Goal: Information Seeking & Learning: Find specific fact

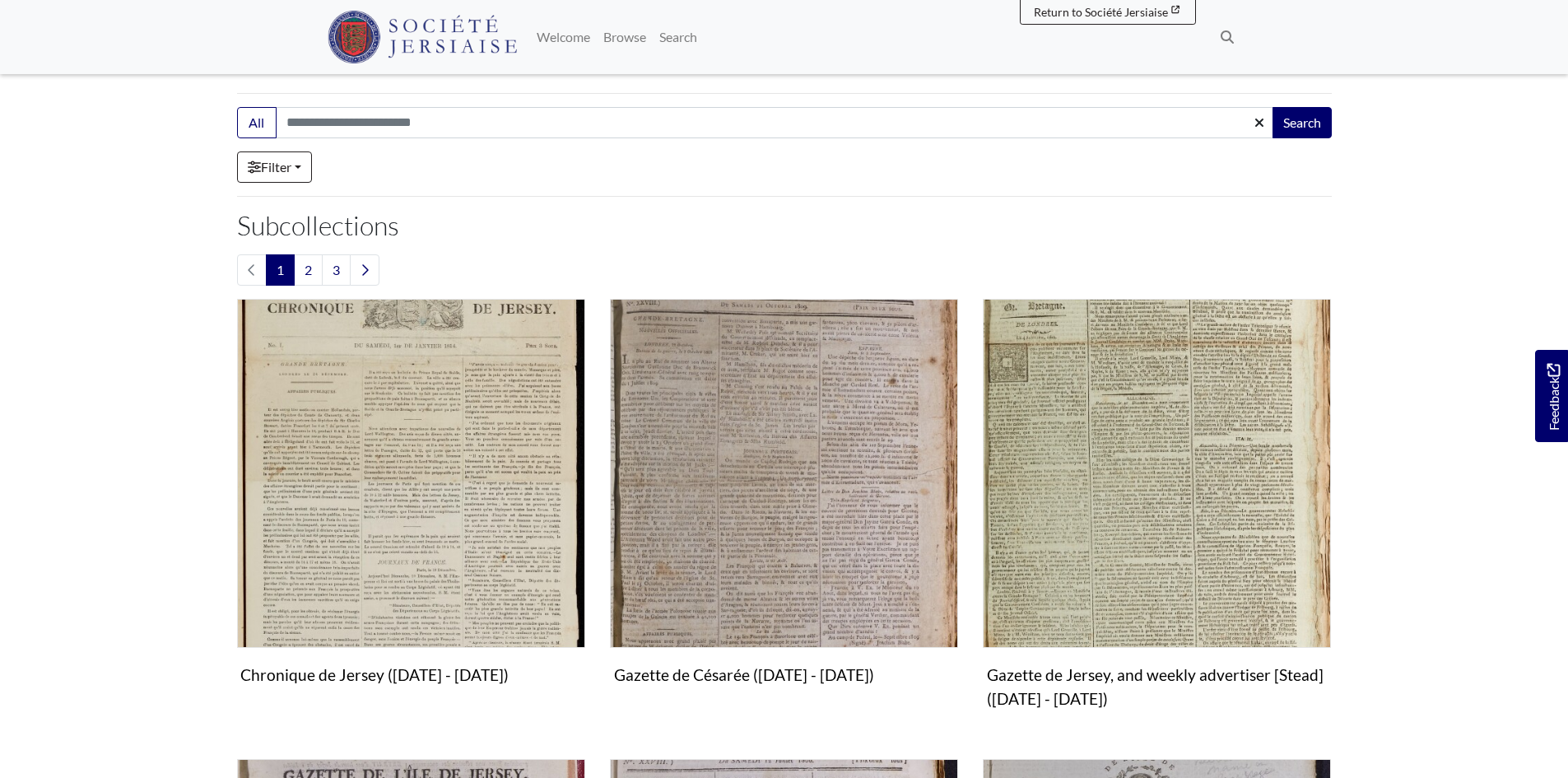
scroll to position [411, 0]
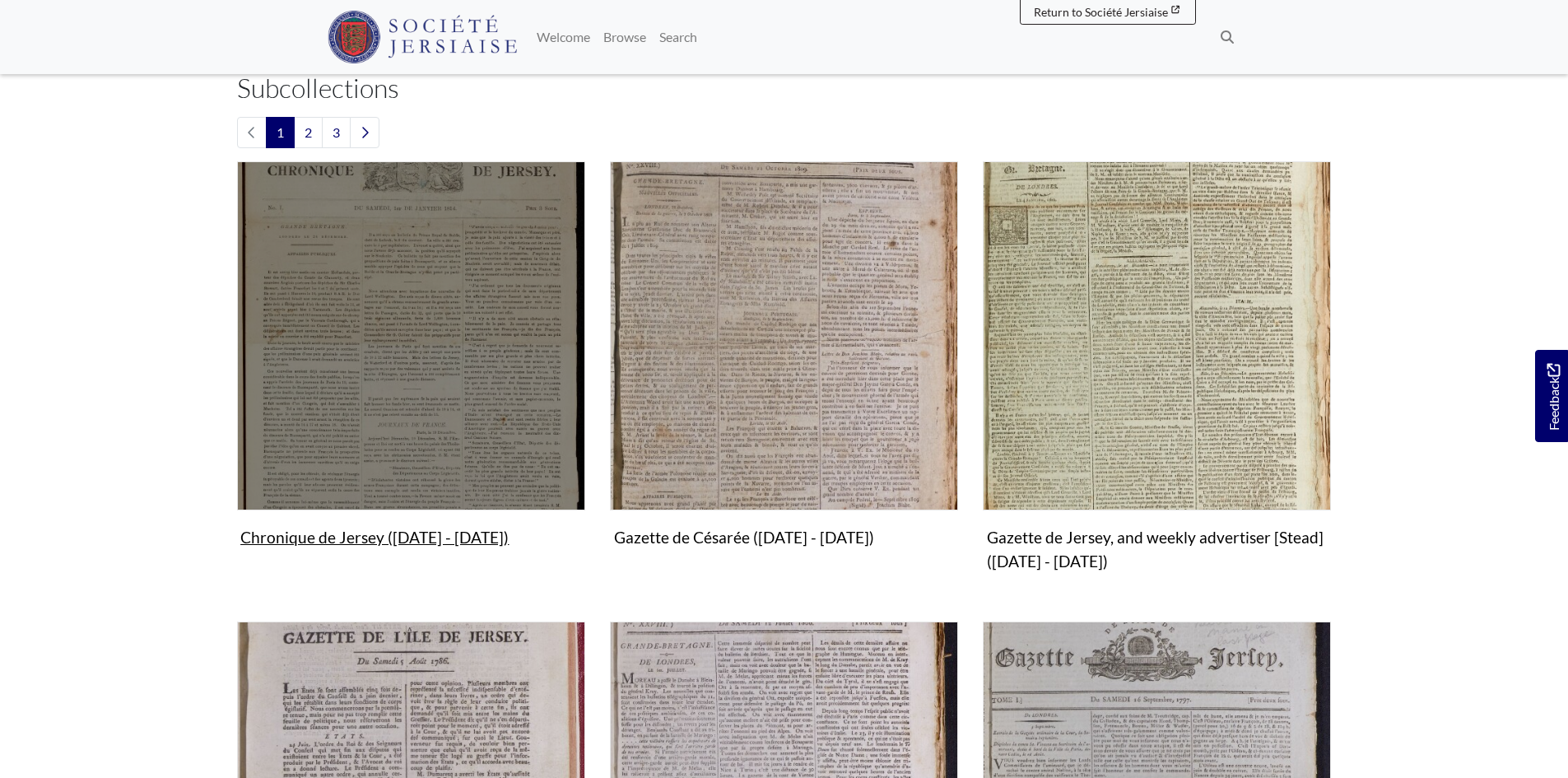
click at [454, 344] on img "Subcollection" at bounding box center [410, 335] width 348 height 348
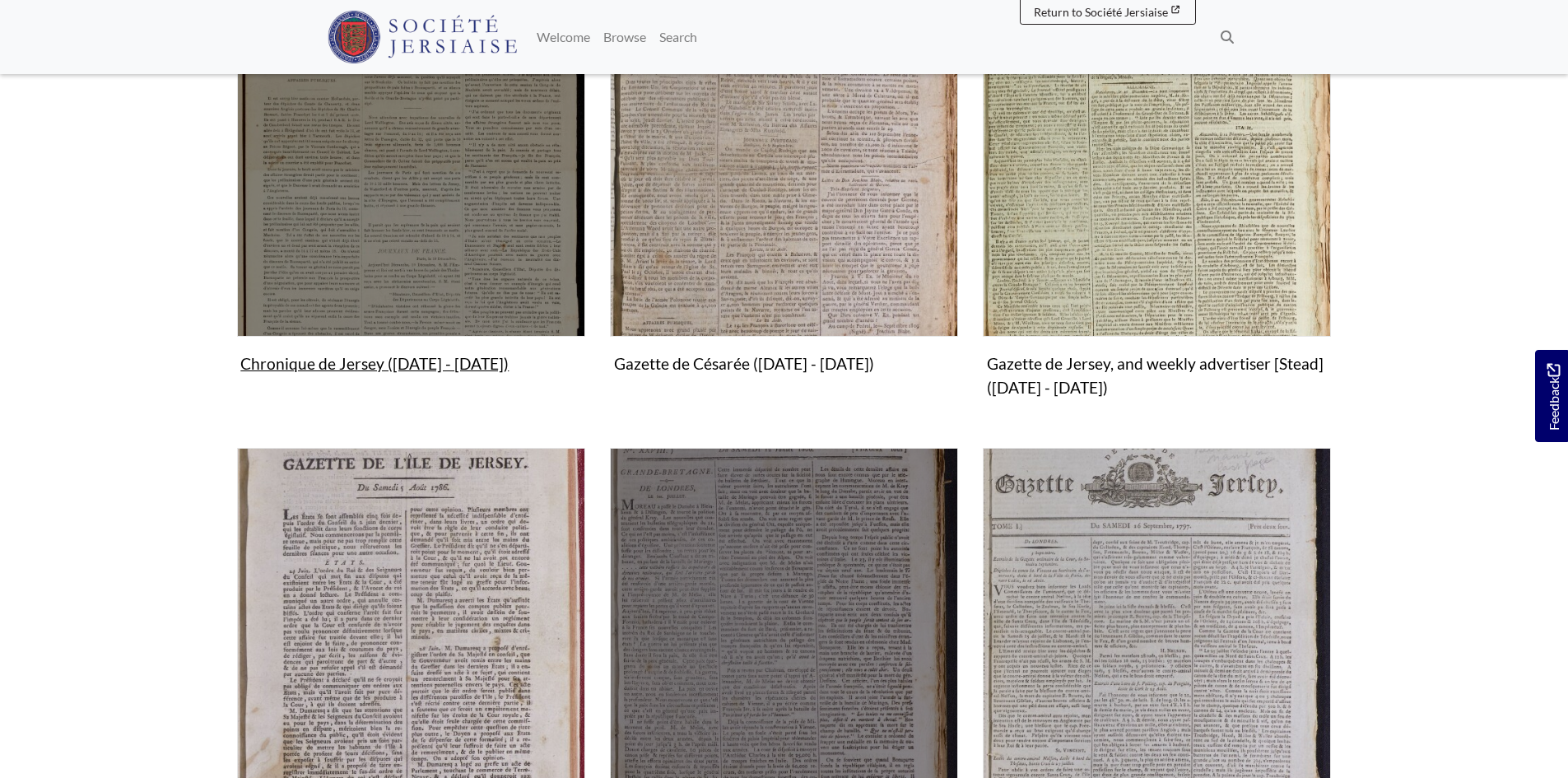
scroll to position [741, 0]
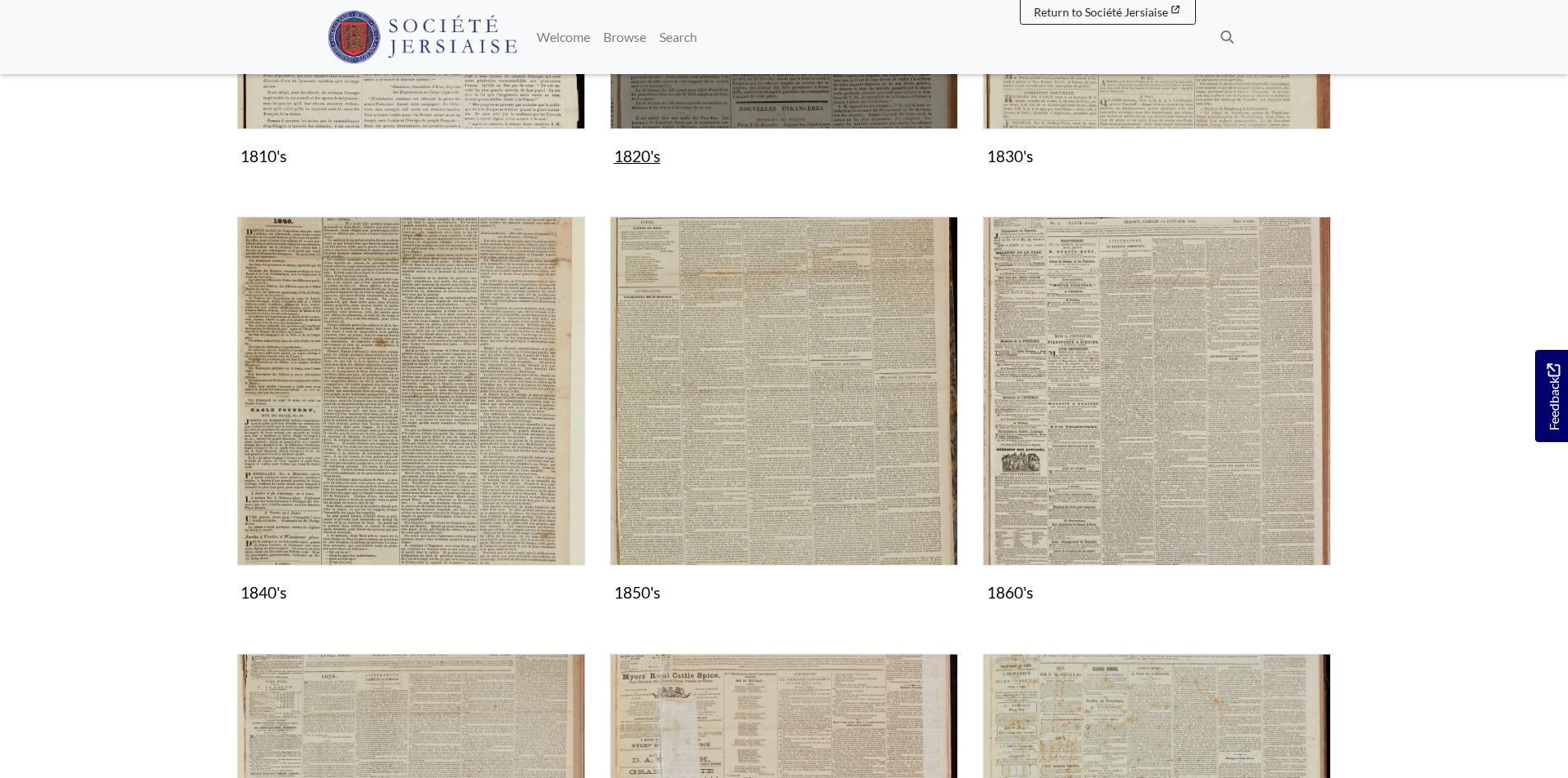
scroll to position [741, 0]
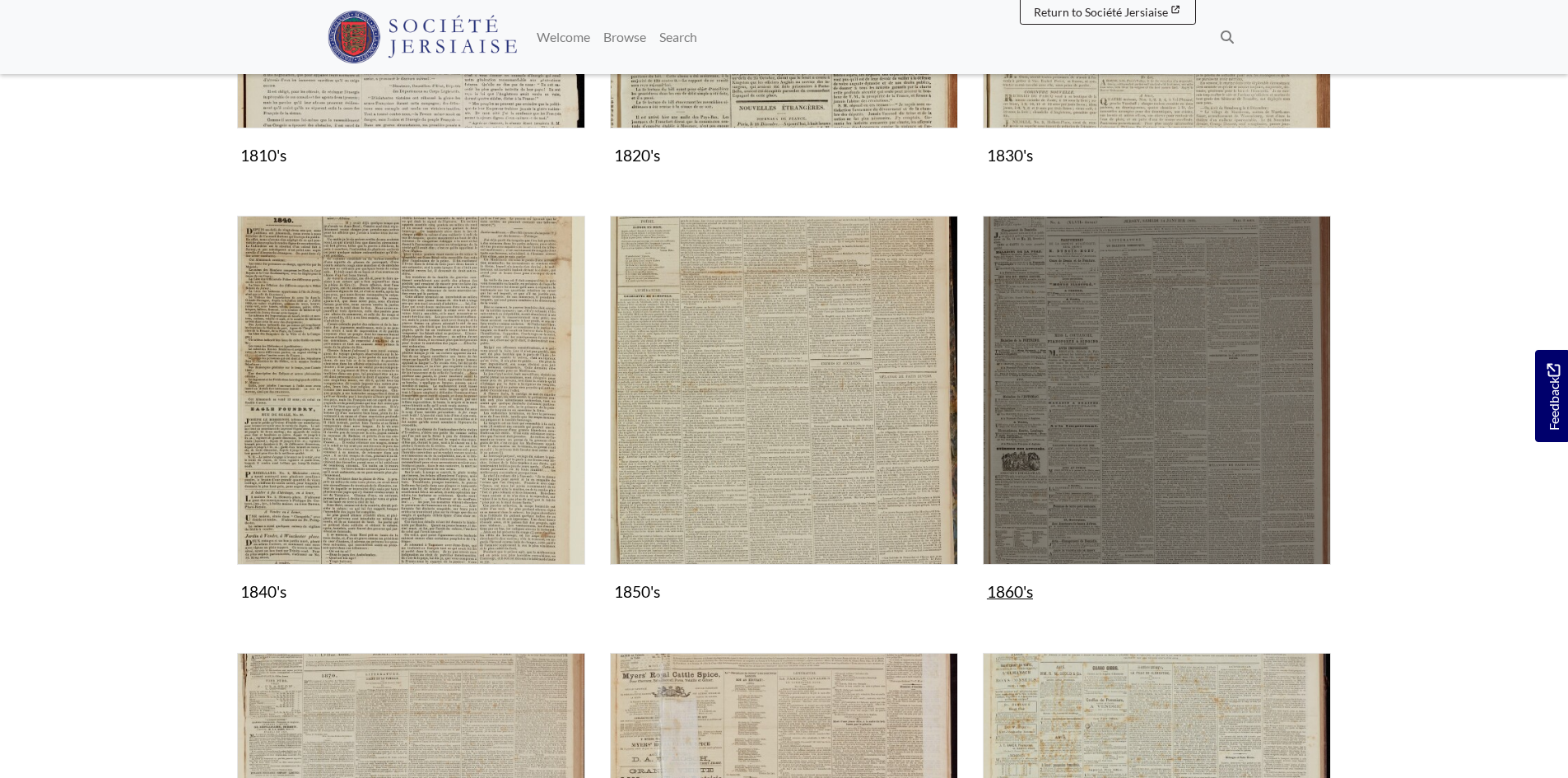
click at [1147, 426] on img "Subcollection" at bounding box center [1157, 389] width 348 height 348
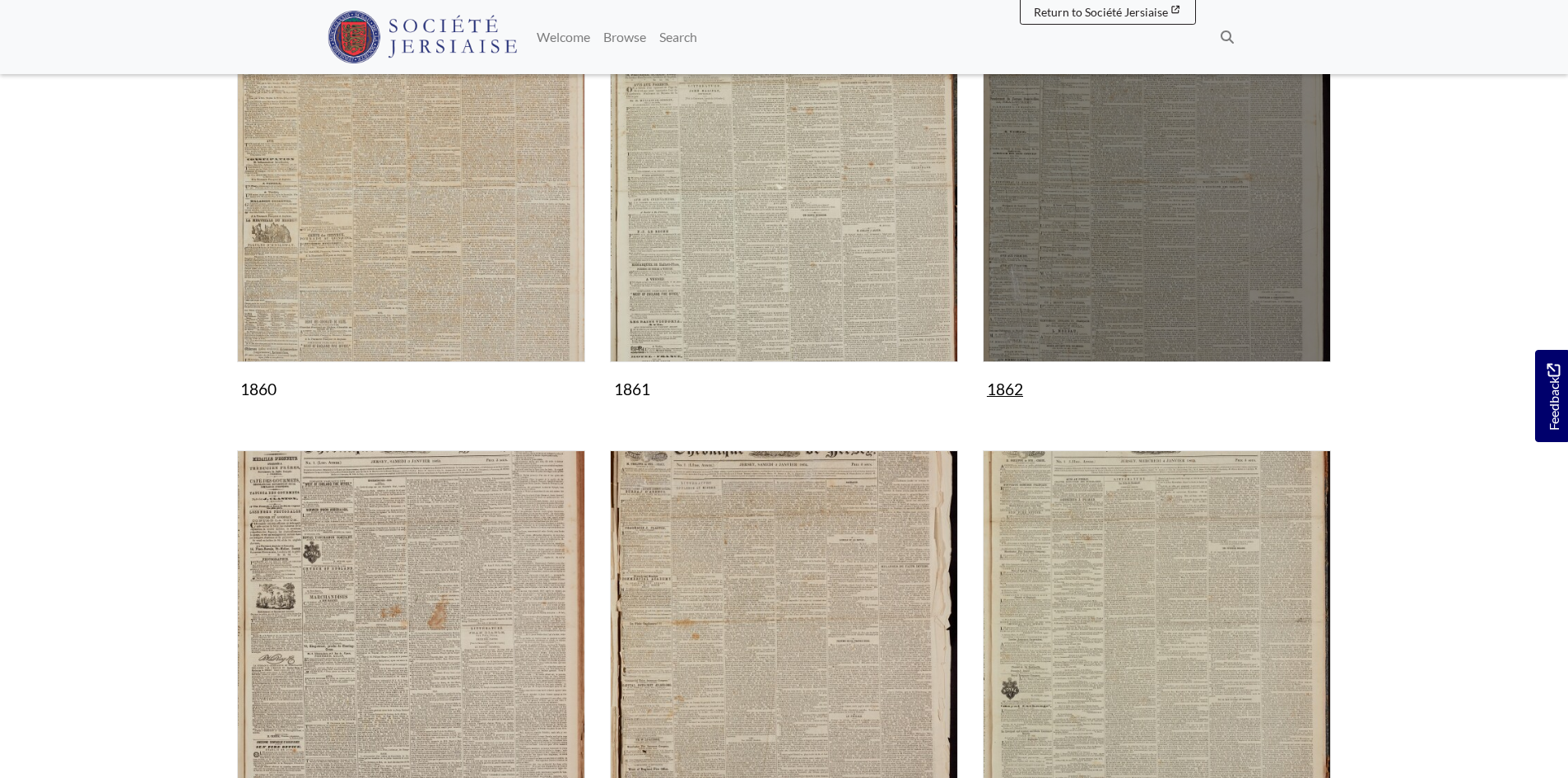
scroll to position [411, 0]
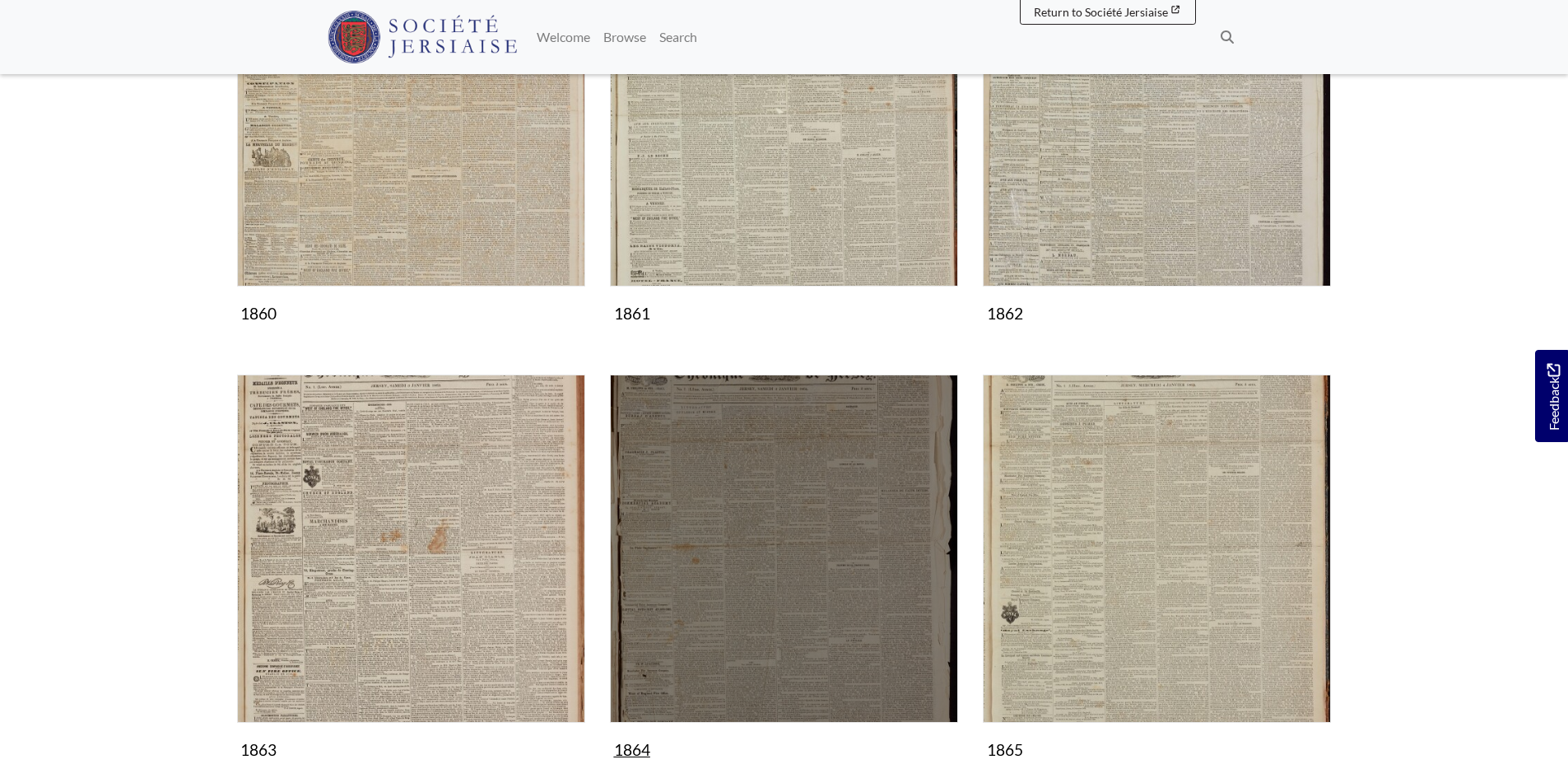
click at [753, 609] on img "Subcollection" at bounding box center [784, 548] width 348 height 348
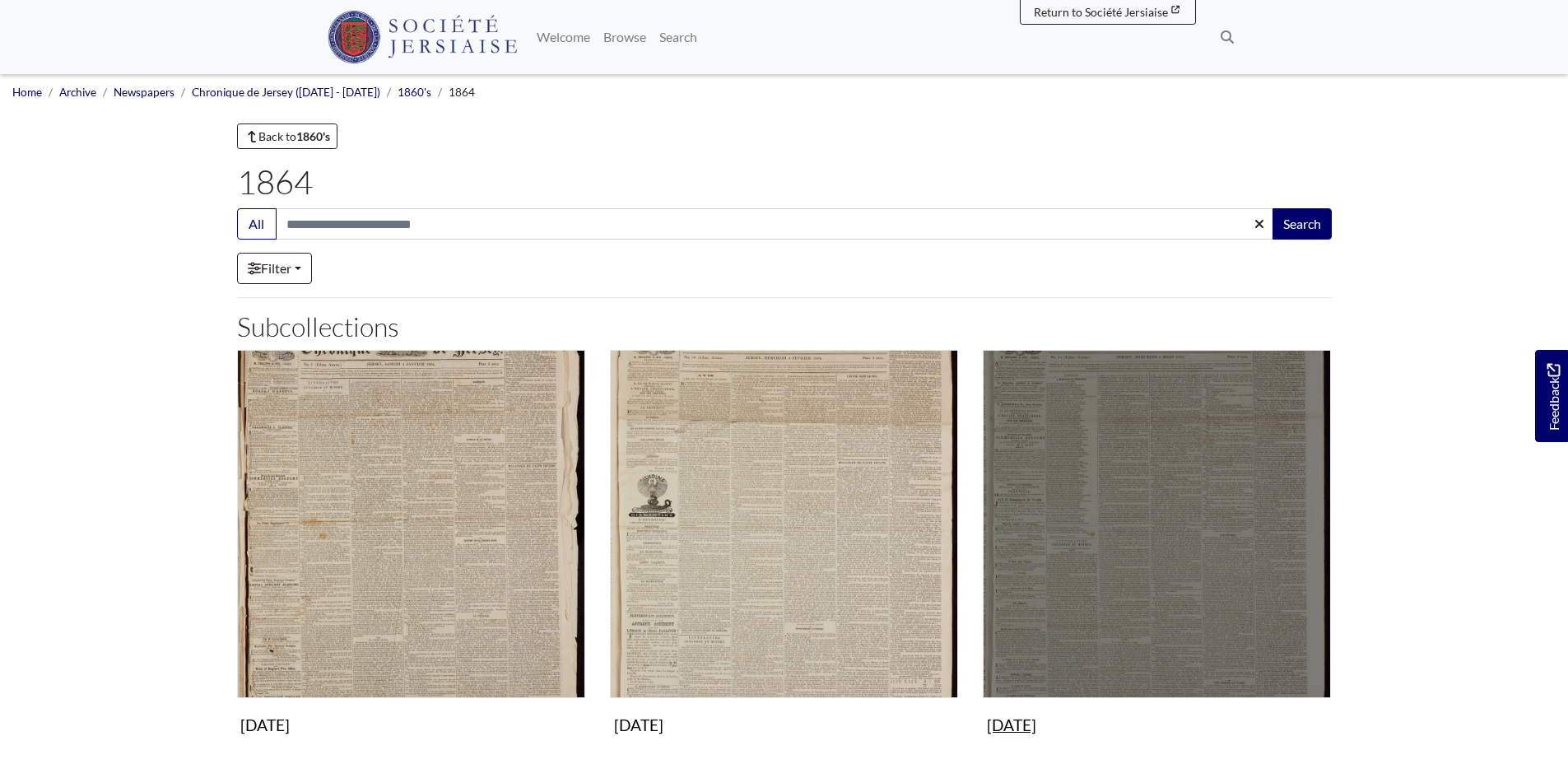
click at [1158, 579] on img "Subcollection" at bounding box center [1157, 524] width 348 height 348
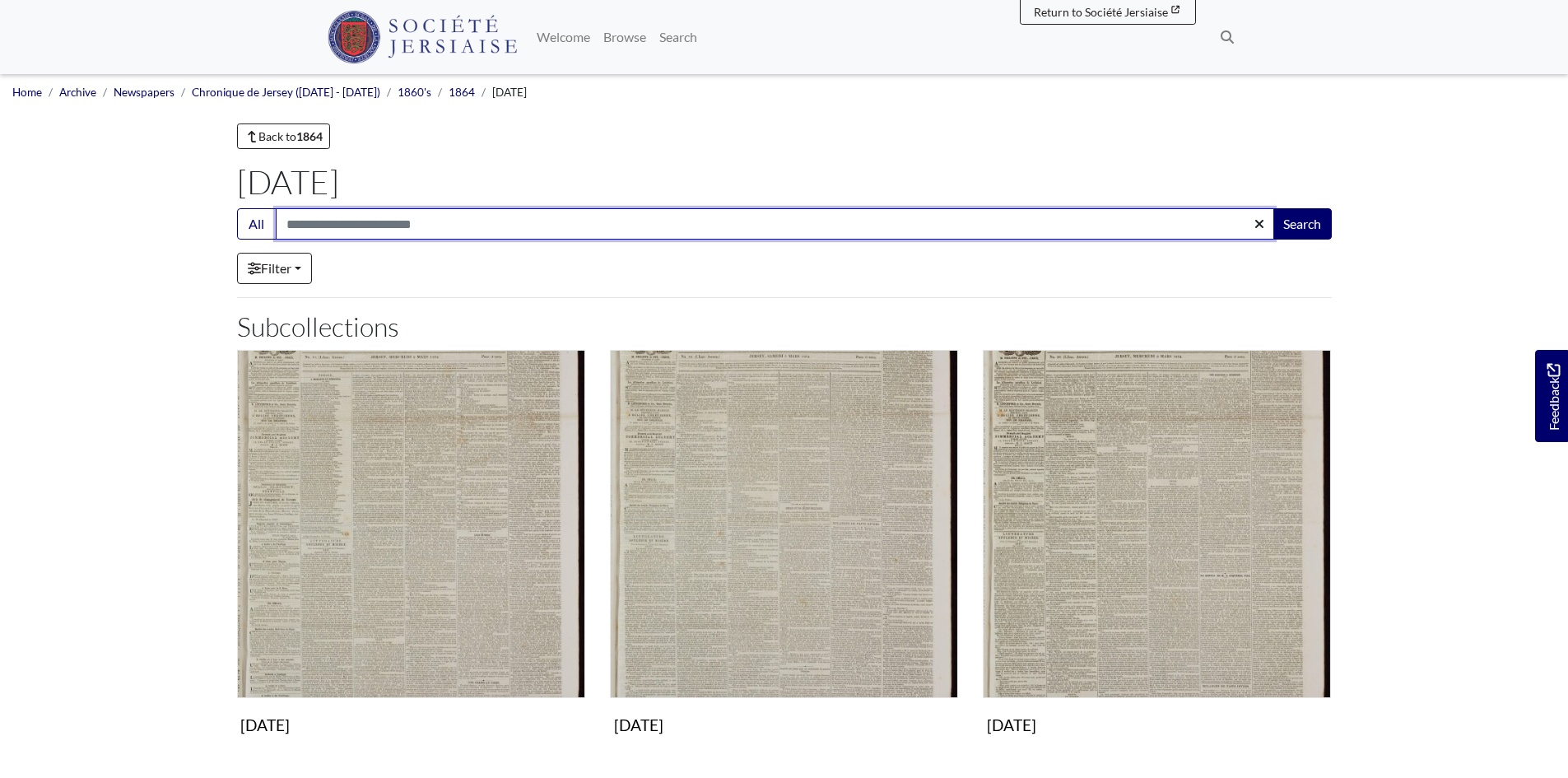
click at [324, 224] on input "Search:" at bounding box center [774, 224] width 999 height 32
type input "**********"
click at [1272, 208] on button "Search" at bounding box center [1302, 224] width 60 height 32
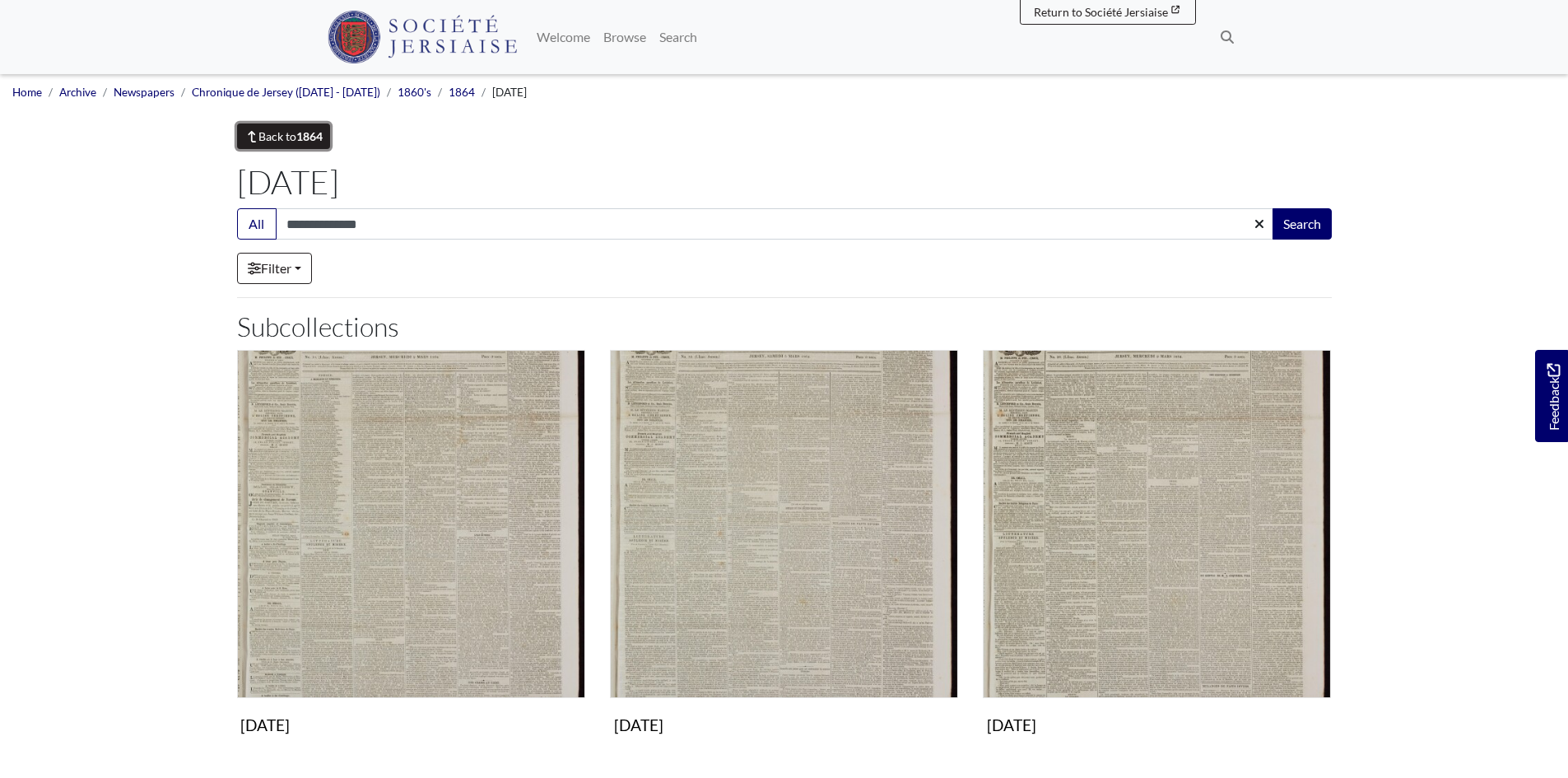
click at [299, 133] on link "Back to 1864" at bounding box center [283, 136] width 94 height 25
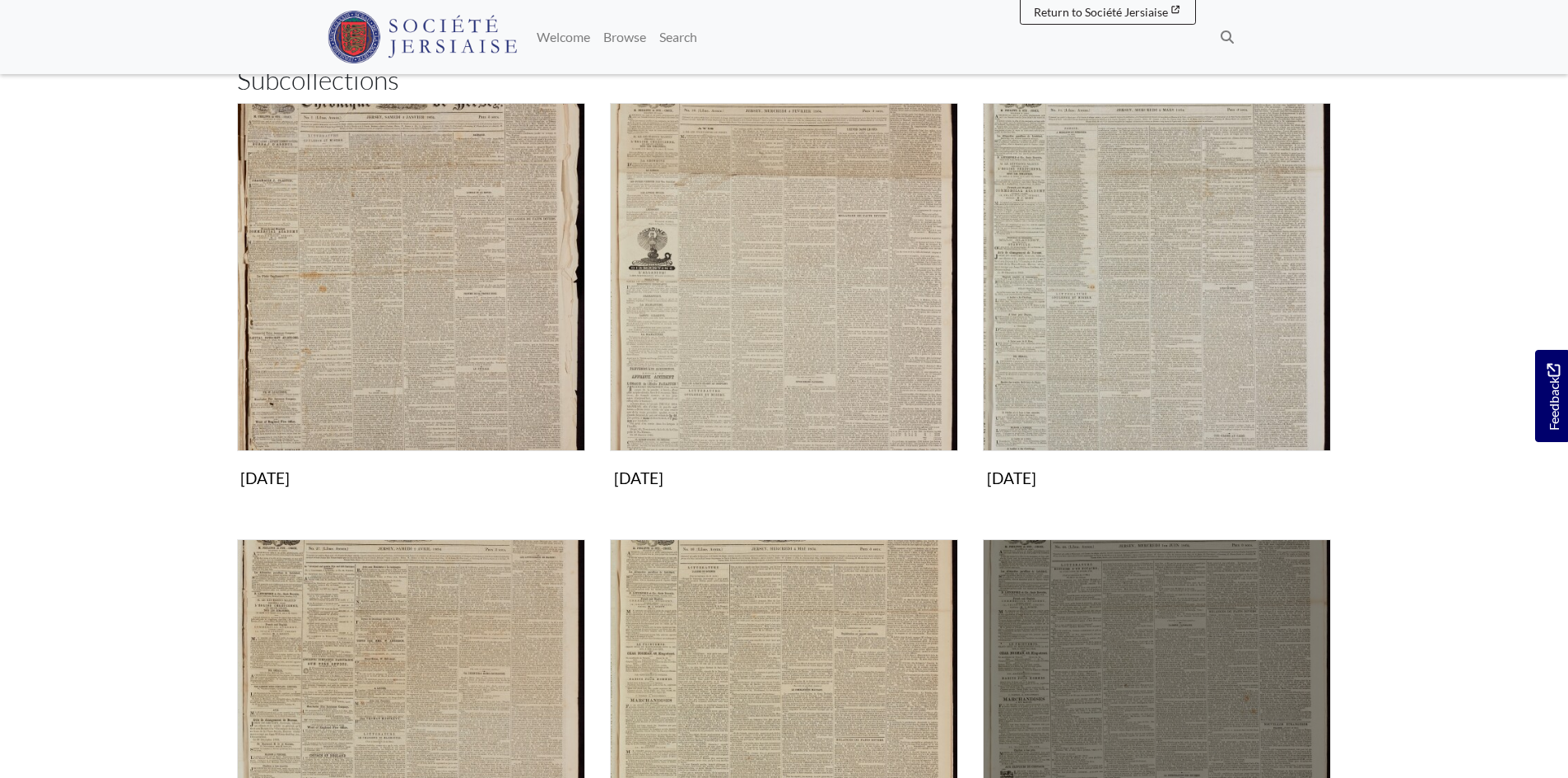
scroll to position [494, 0]
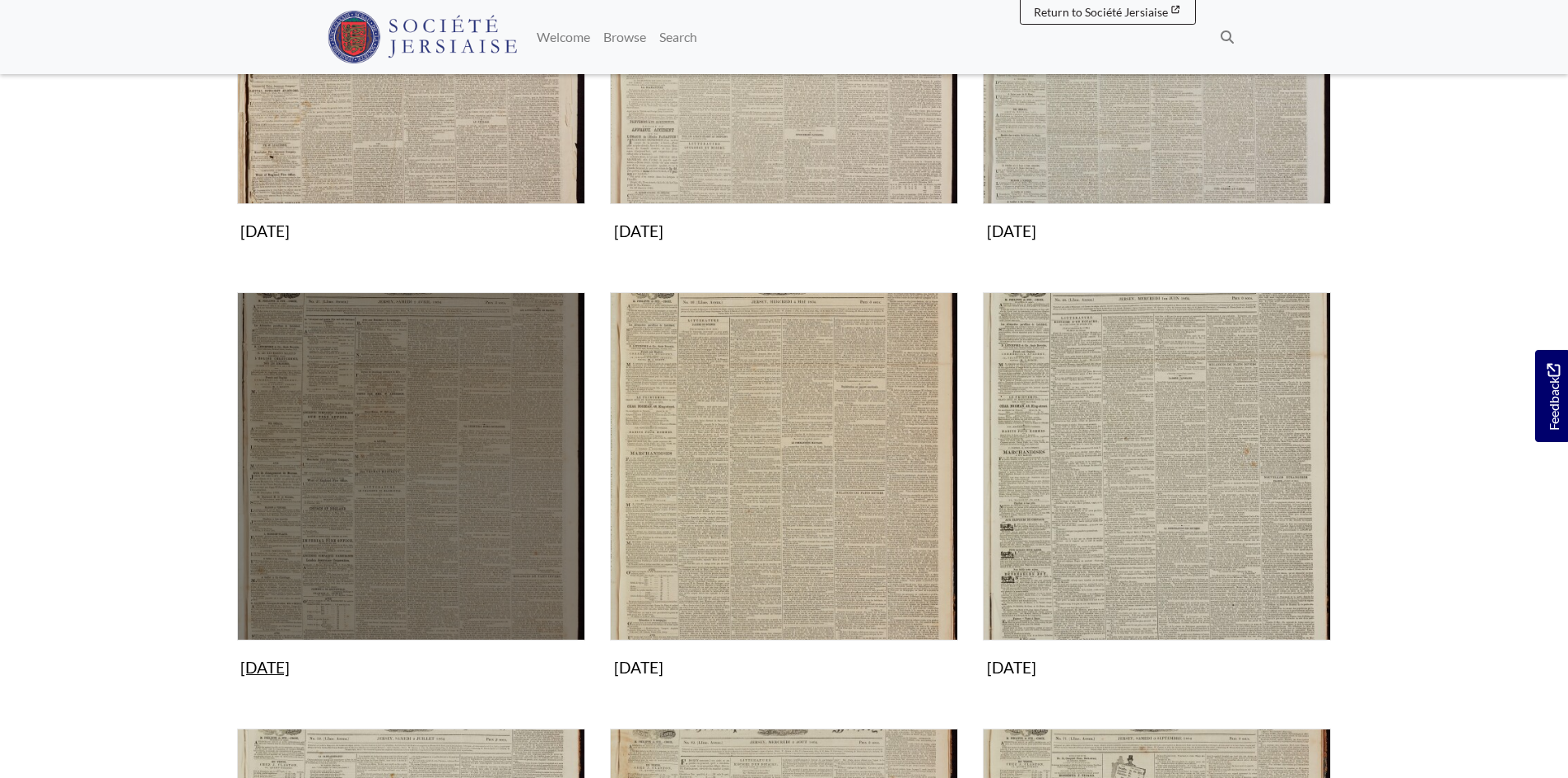
click at [436, 494] on img "Subcollection" at bounding box center [410, 466] width 348 height 348
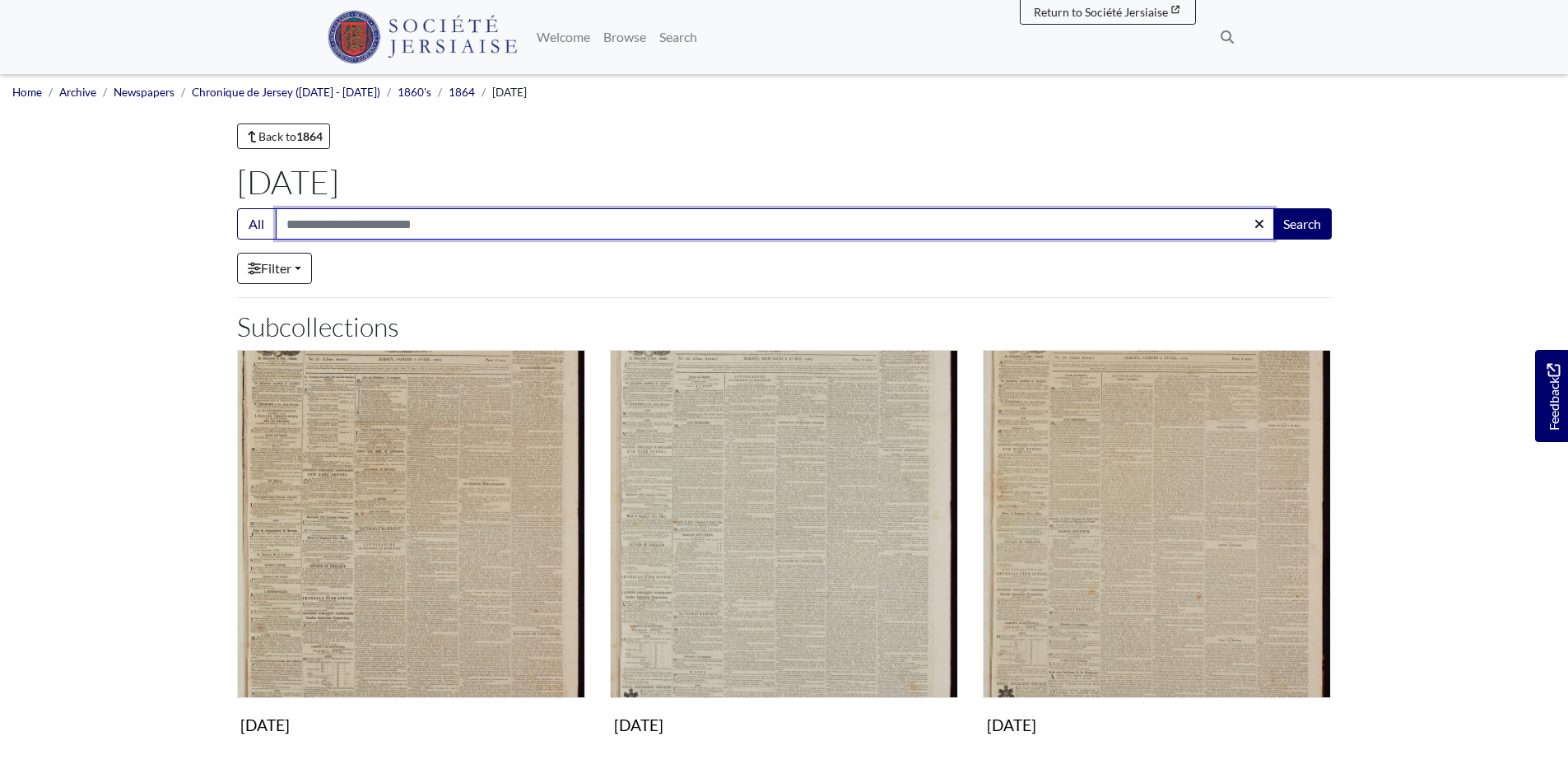
click at [312, 215] on input "Search:" at bounding box center [774, 224] width 999 height 32
type input "**********"
click at [1272, 208] on button "Search" at bounding box center [1302, 224] width 60 height 32
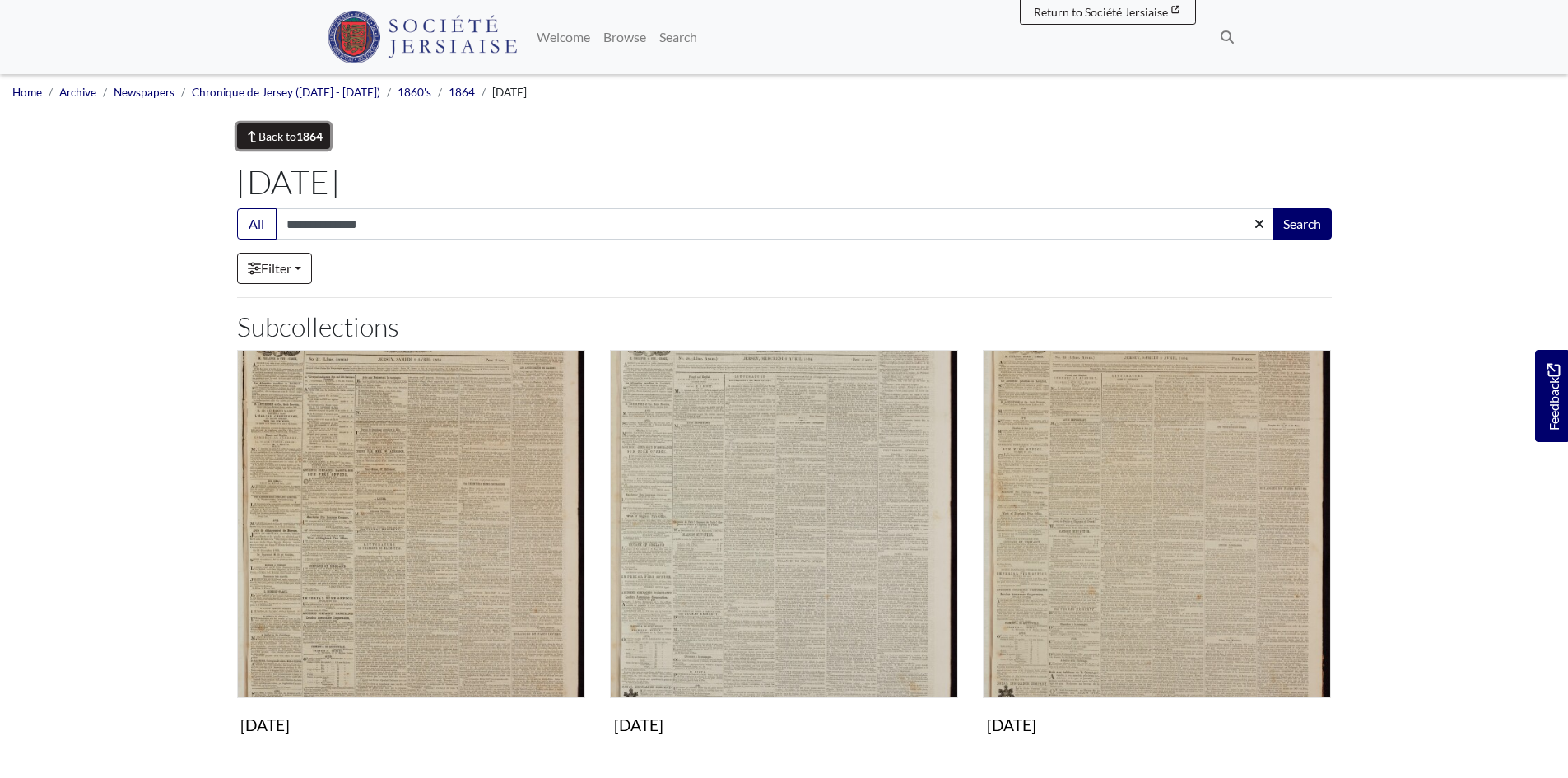
click at [248, 131] on icon at bounding box center [252, 136] width 15 height 11
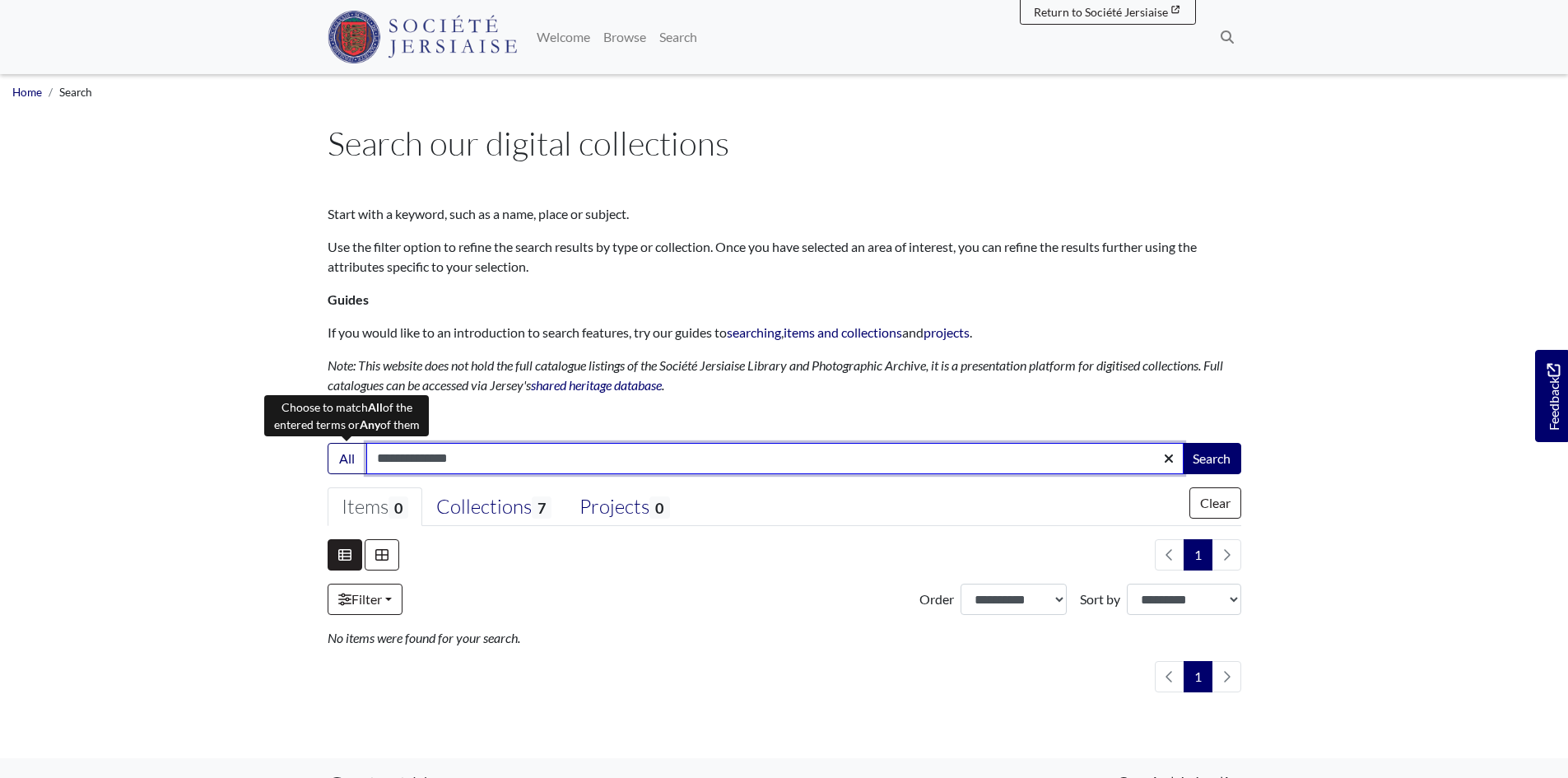
drag, startPoint x: 412, startPoint y: 455, endPoint x: 177, endPoint y: 429, distance: 236.4
click at [182, 431] on body "Menu" at bounding box center [784, 490] width 1568 height 981
type input "********"
click at [1182, 443] on button "Search" at bounding box center [1212, 459] width 60 height 32
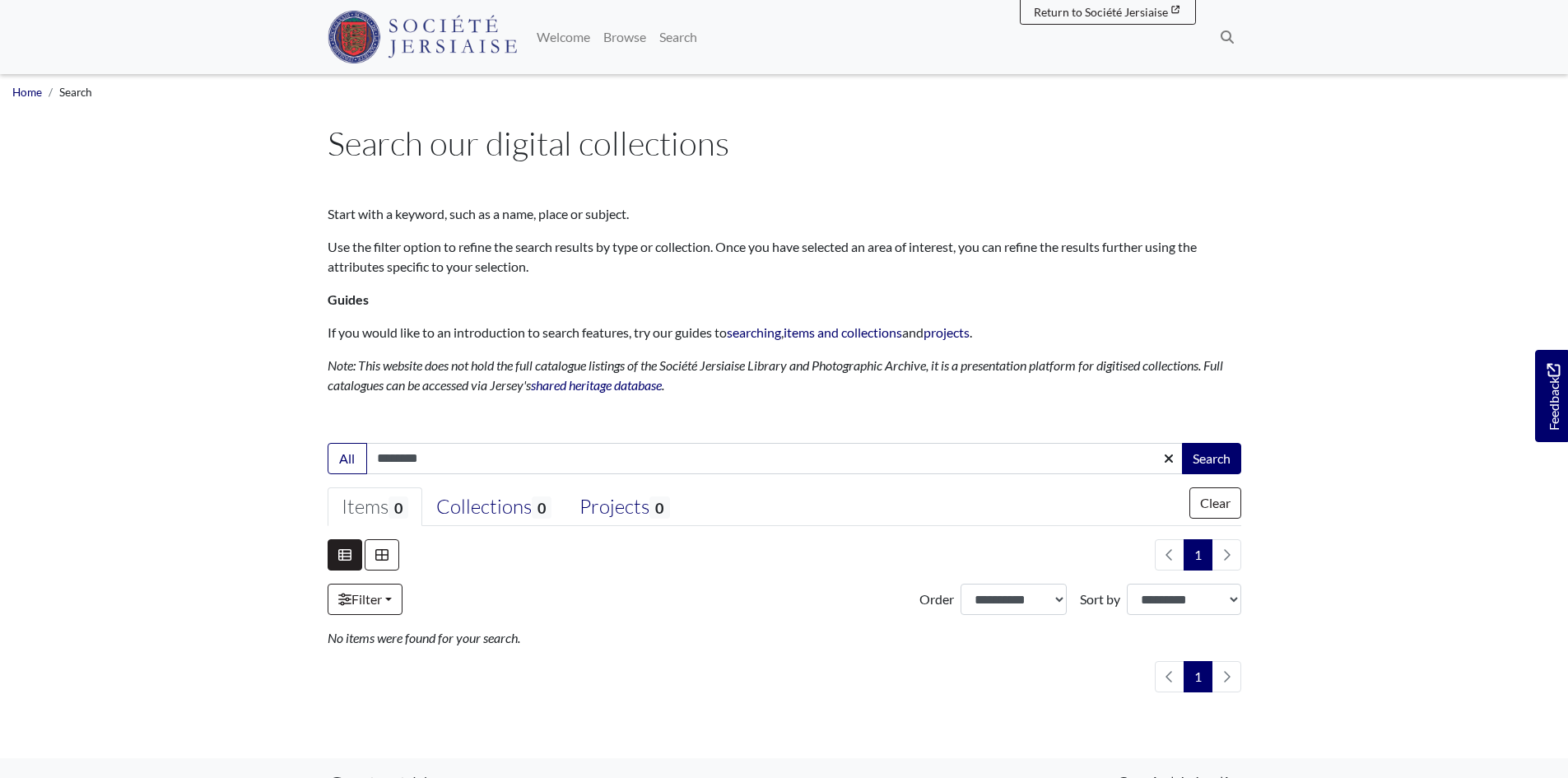
click at [160, 382] on body "Menu" at bounding box center [784, 490] width 1568 height 981
click at [149, 320] on body "Menu" at bounding box center [784, 490] width 1568 height 981
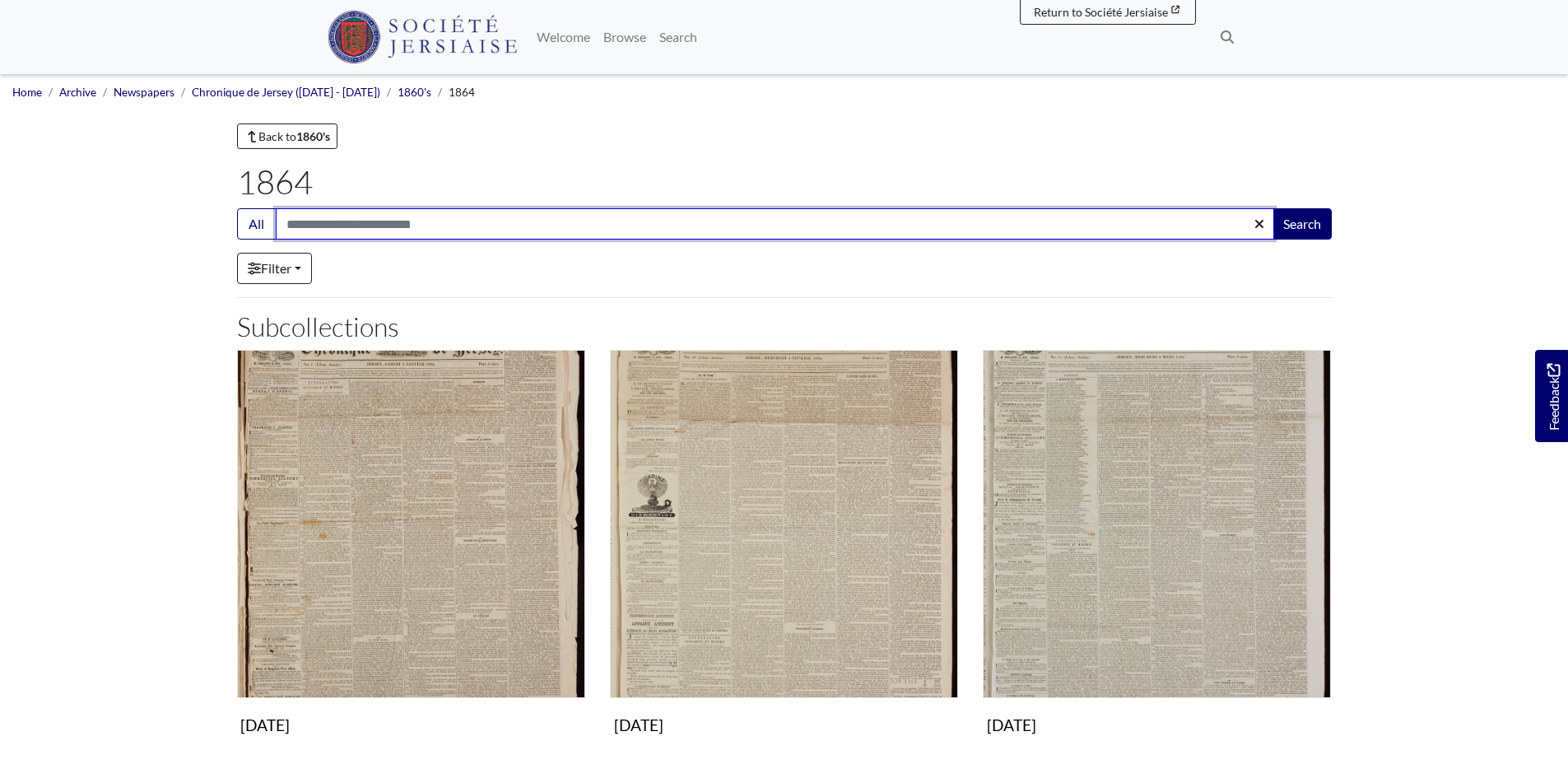
click at [351, 225] on input "Search:" at bounding box center [774, 224] width 999 height 32
type input "*******"
click at [1272, 208] on button "Search" at bounding box center [1302, 224] width 60 height 32
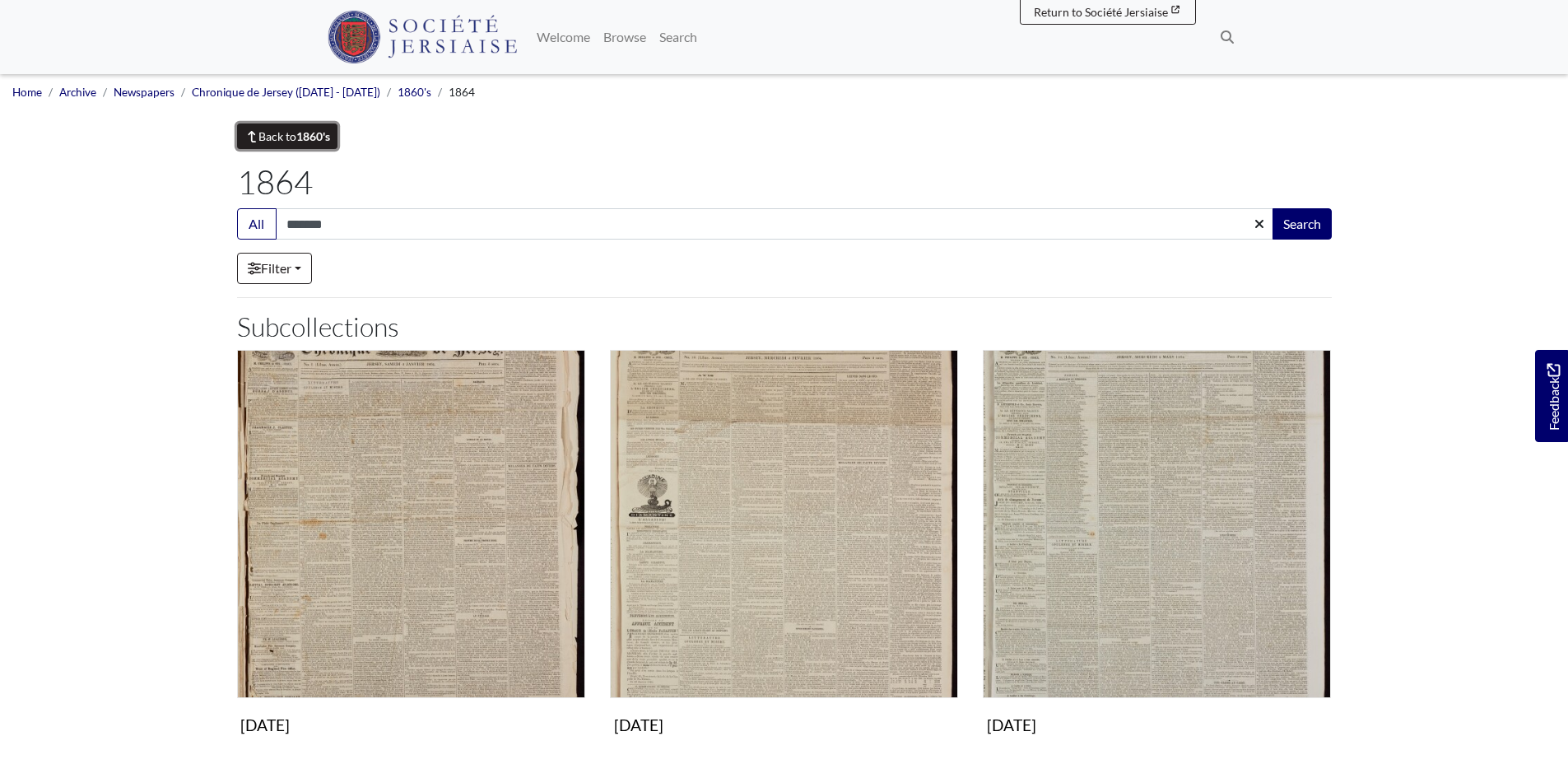
click at [289, 139] on link "Back to 1860's" at bounding box center [287, 136] width 101 height 25
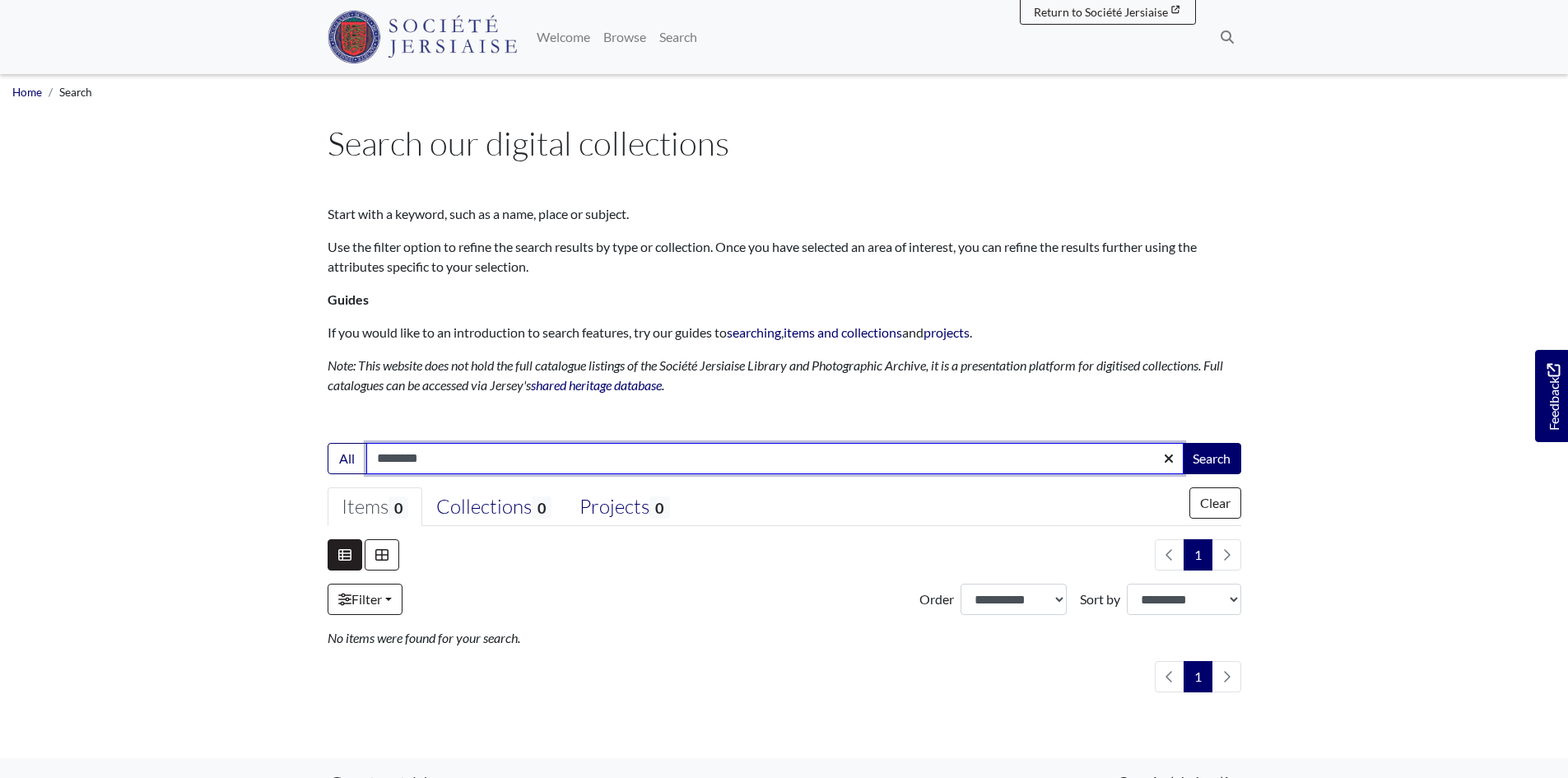
type input "********"
click at [1182, 443] on button "Search" at bounding box center [1212, 459] width 60 height 32
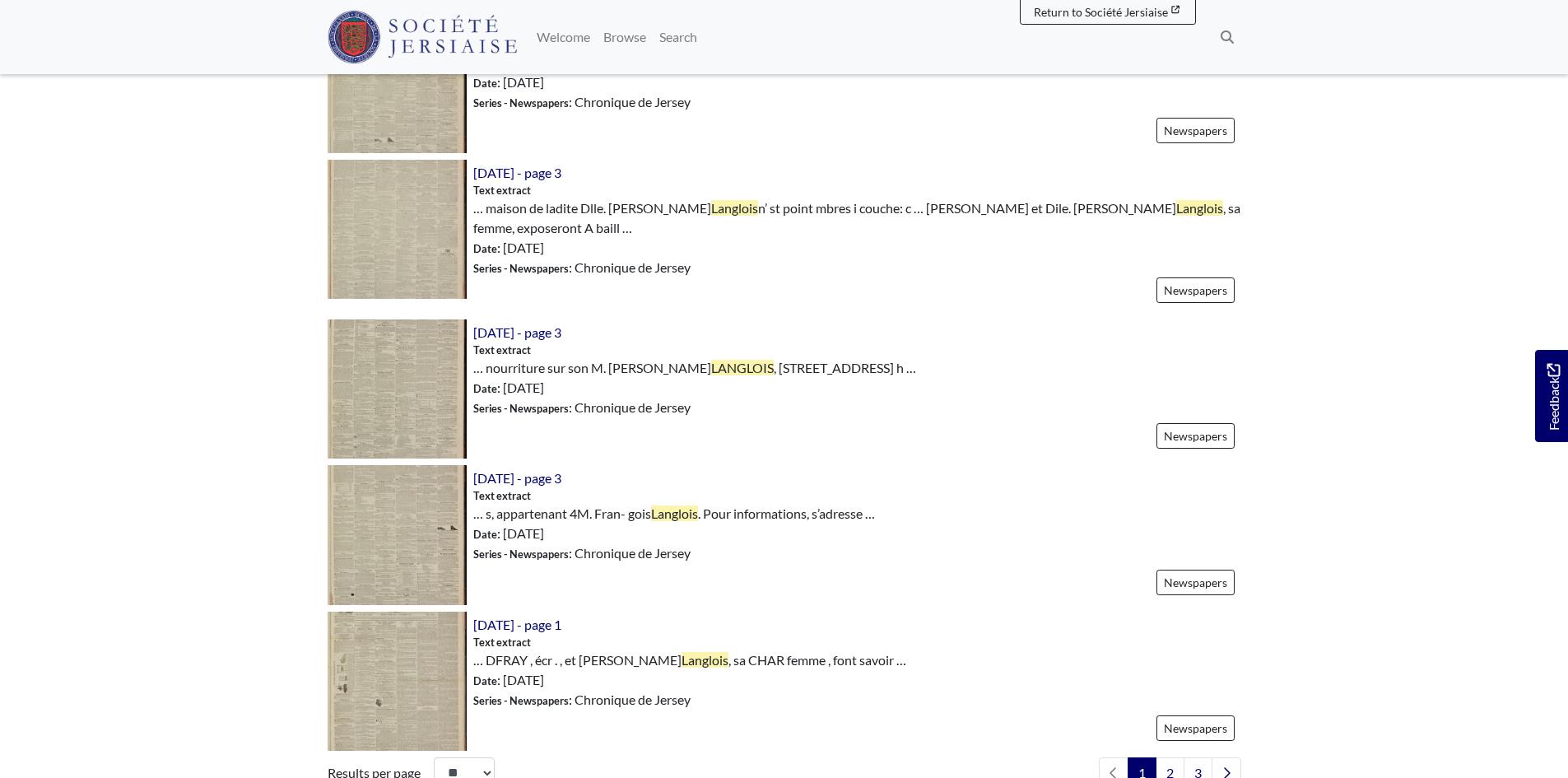
scroll to position [2305, 0]
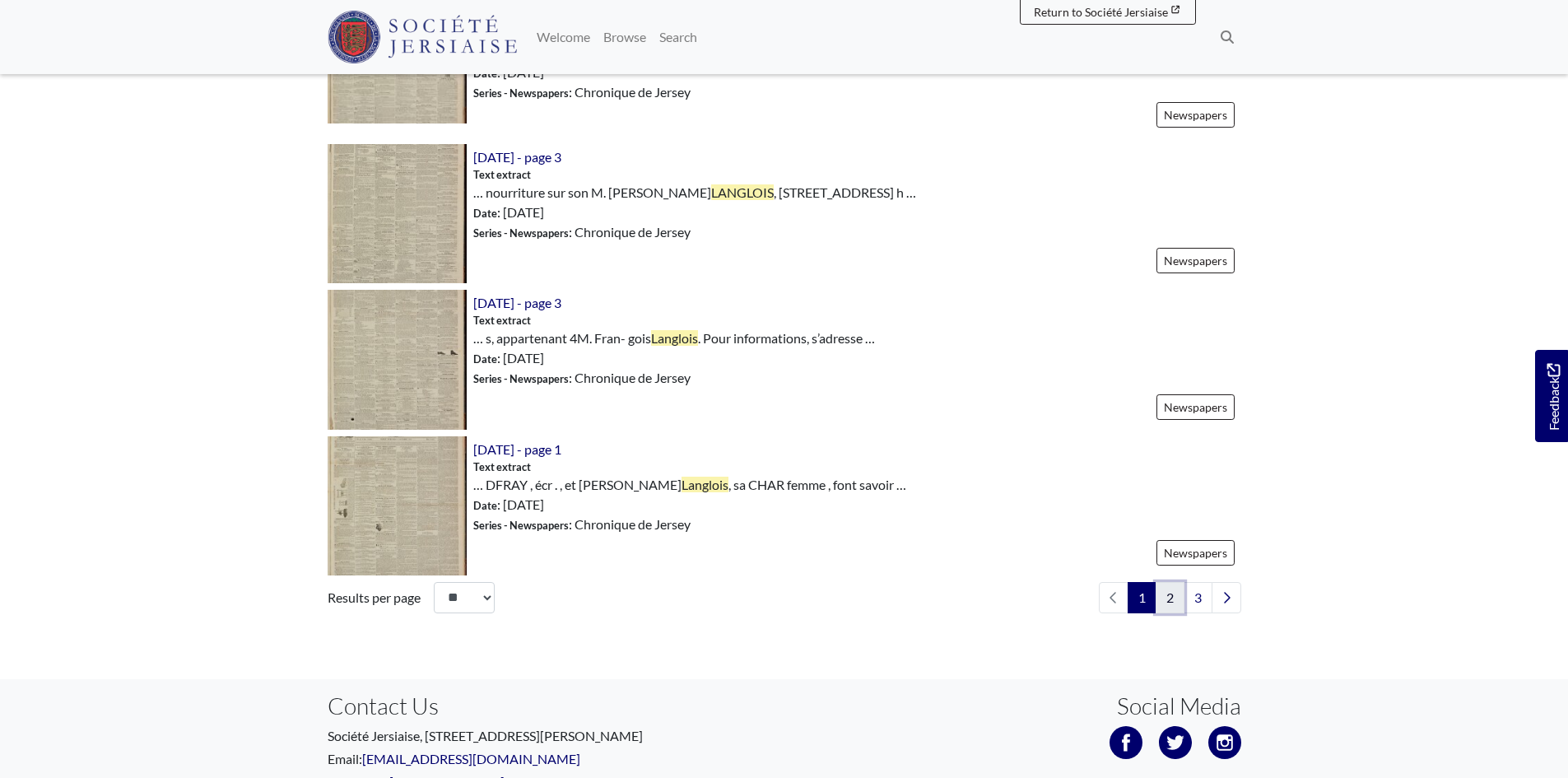
click at [1170, 593] on link "2" at bounding box center [1170, 598] width 29 height 32
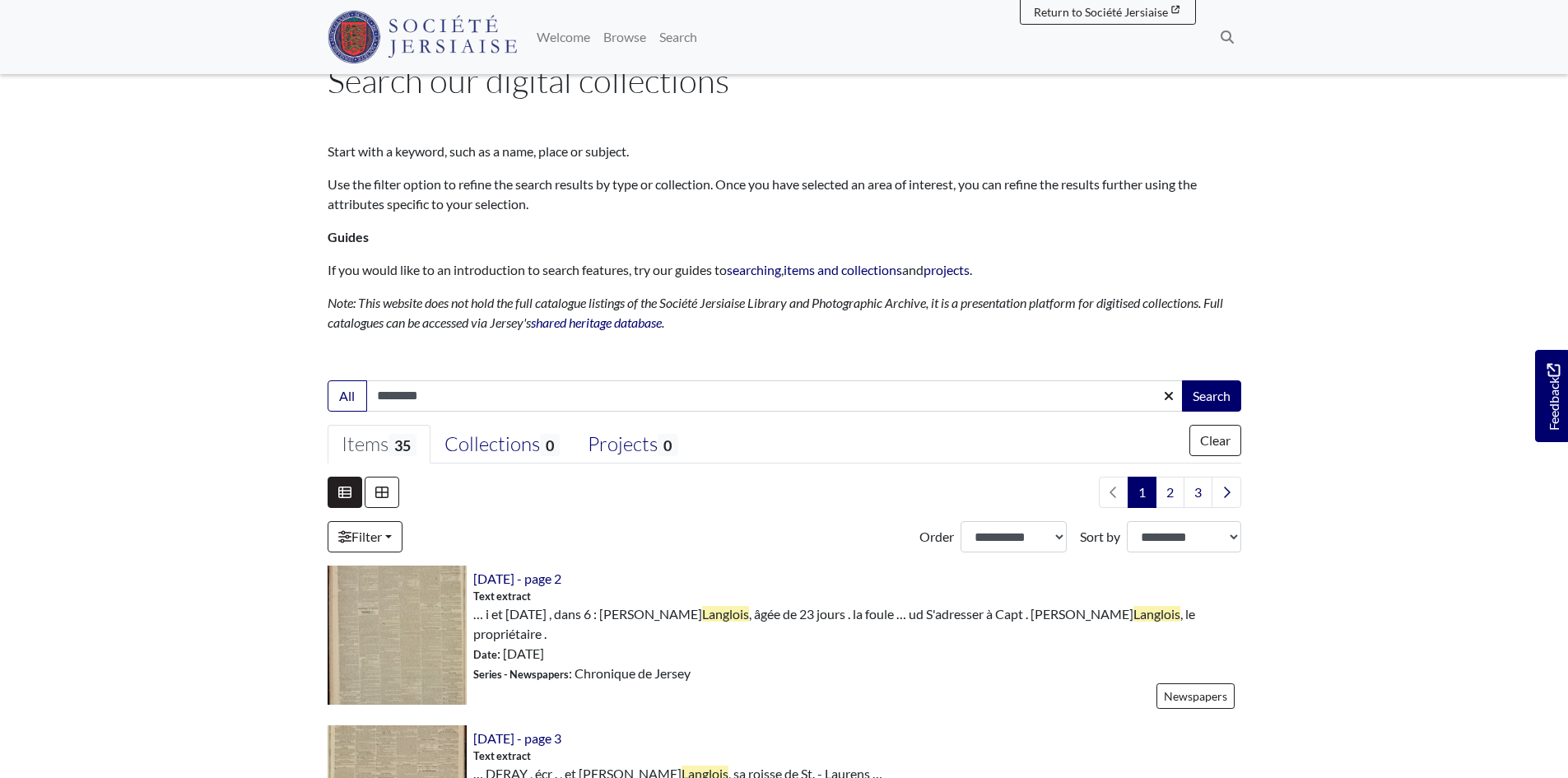
scroll to position [0, 0]
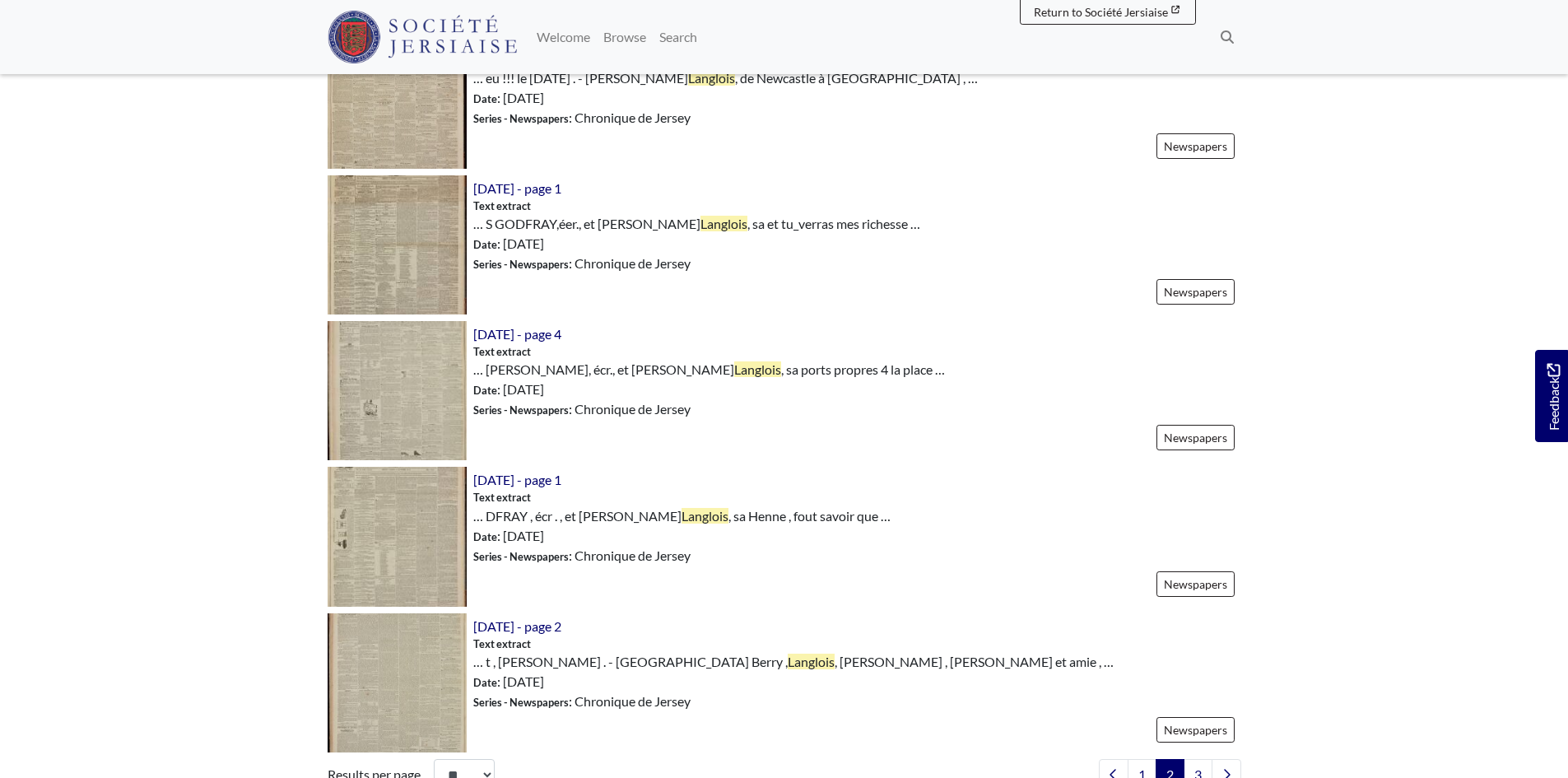
scroll to position [2223, 0]
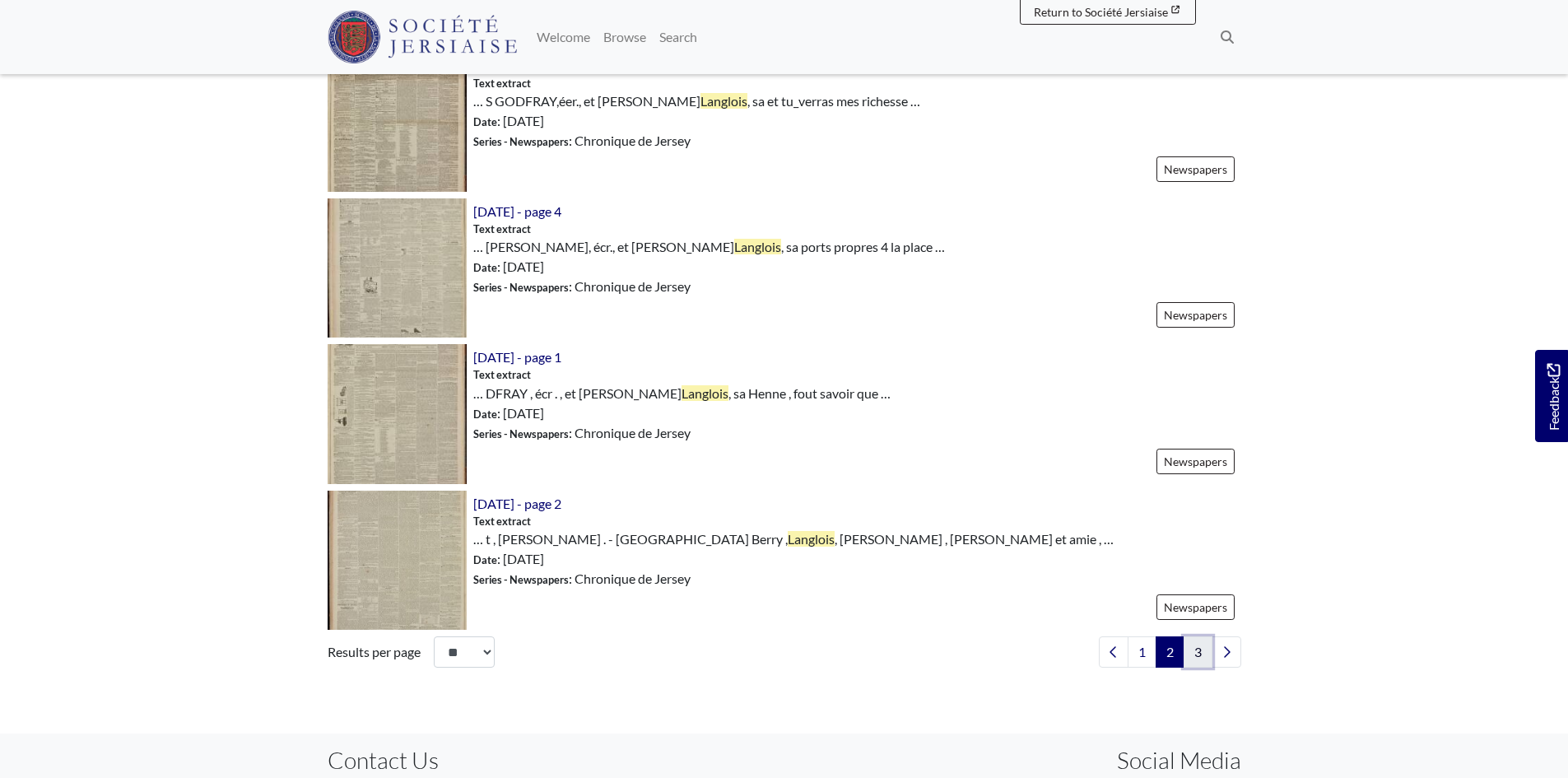
click at [1196, 652] on link "3" at bounding box center [1198, 653] width 29 height 32
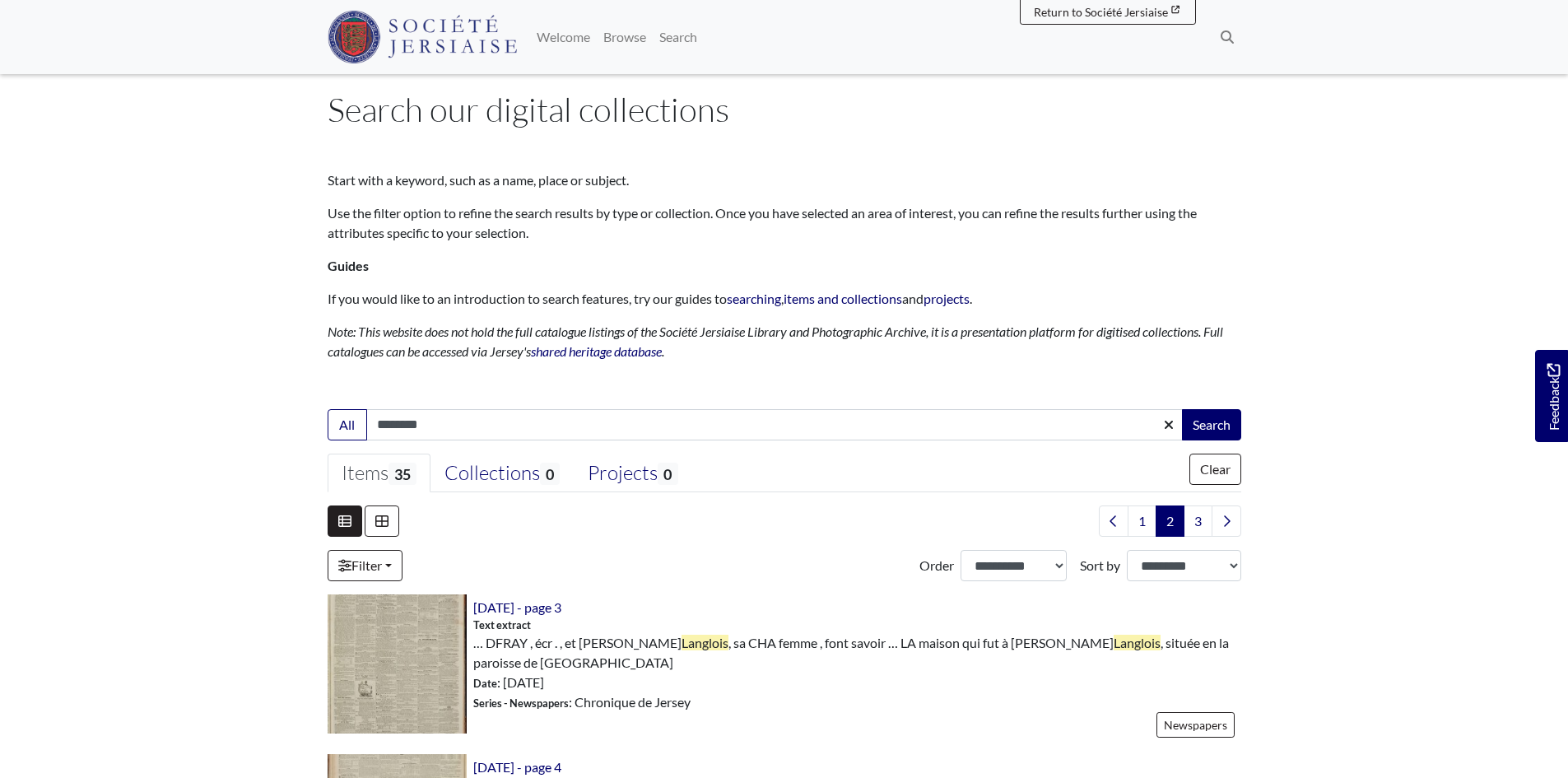
scroll to position [0, 0]
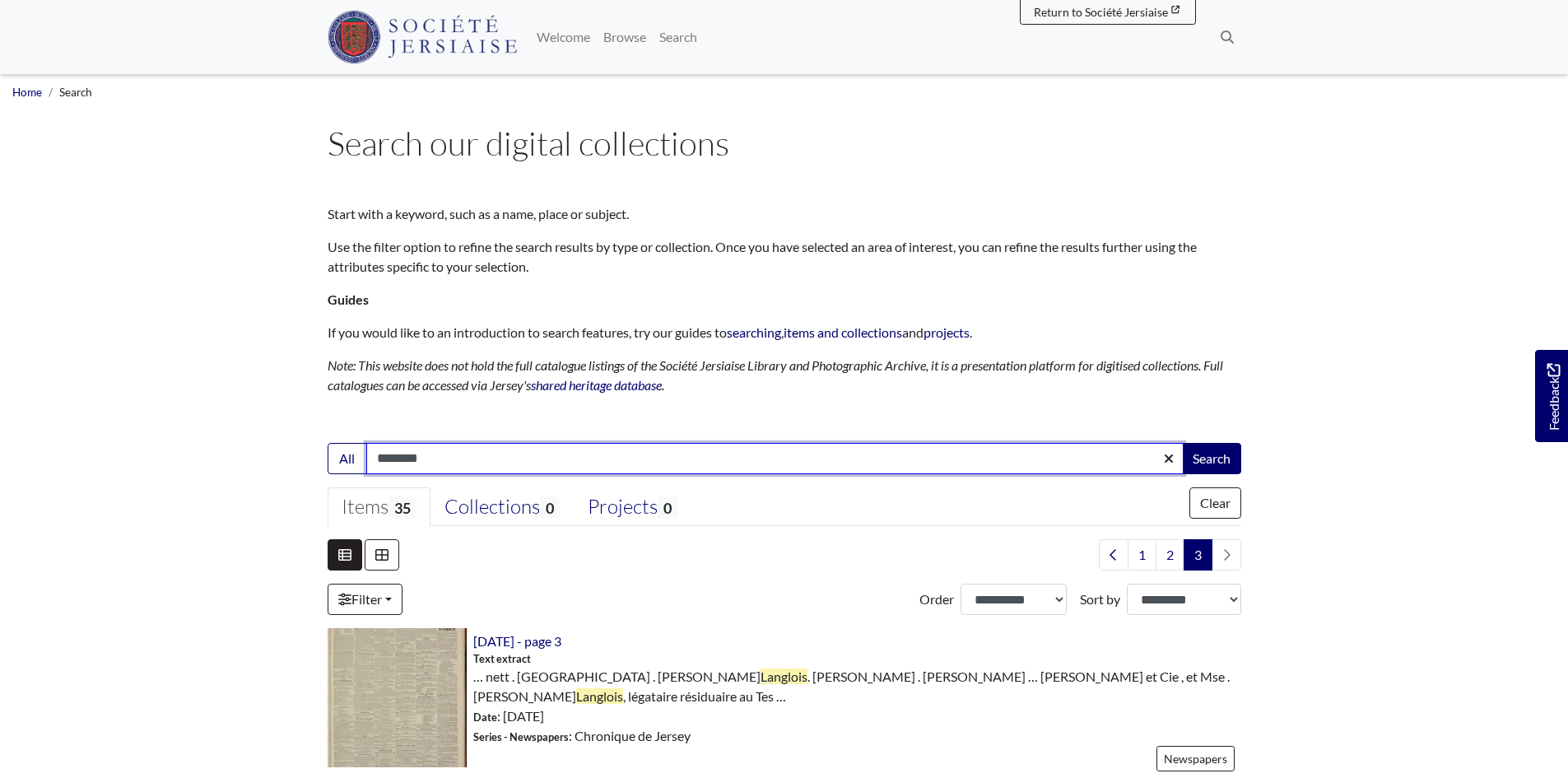
drag, startPoint x: 490, startPoint y: 456, endPoint x: 4, endPoint y: 424, distance: 487.1
type input "*****"
click at [1182, 443] on button "Search" at bounding box center [1212, 459] width 60 height 32
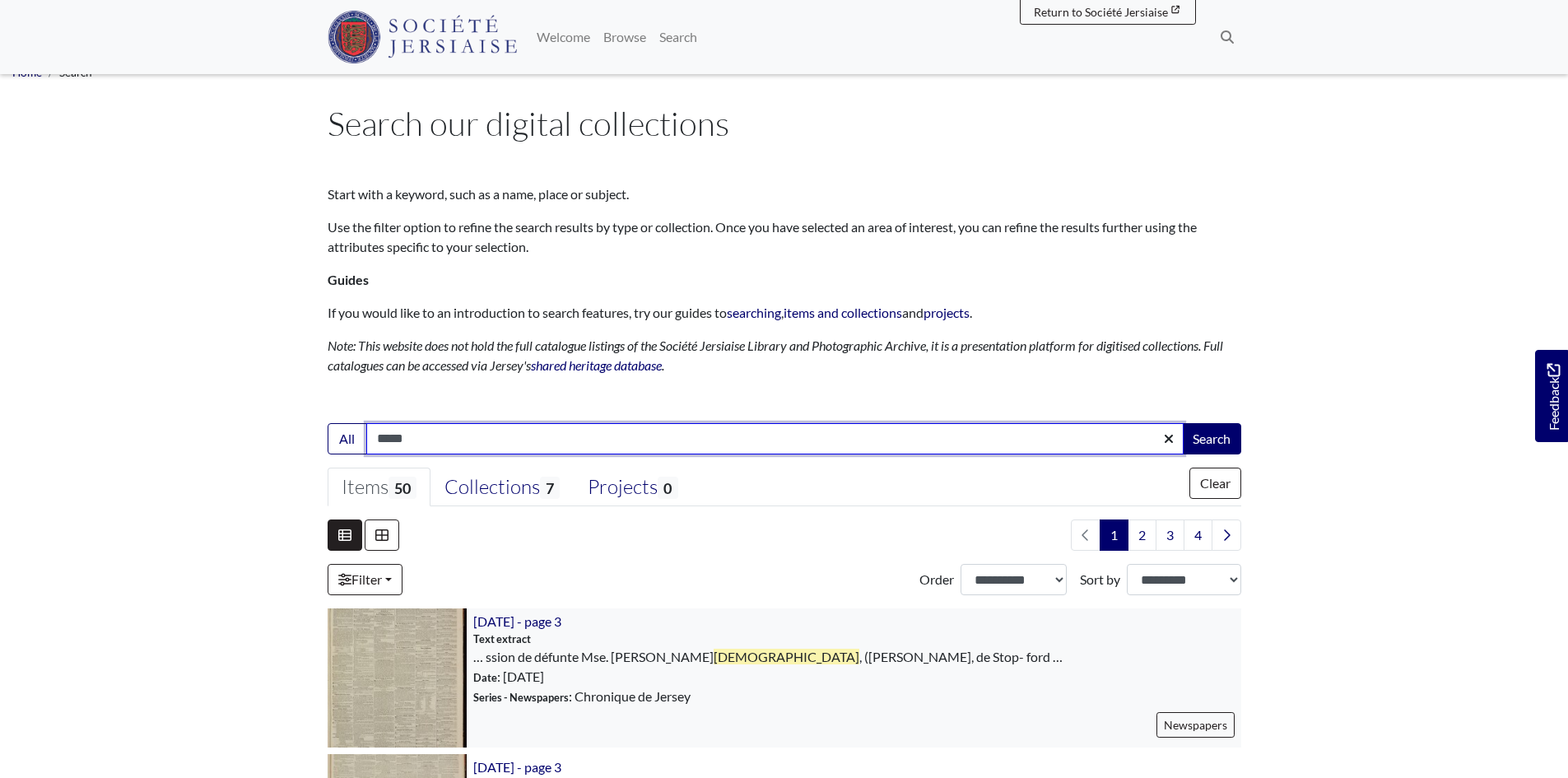
scroll to position [82, 0]
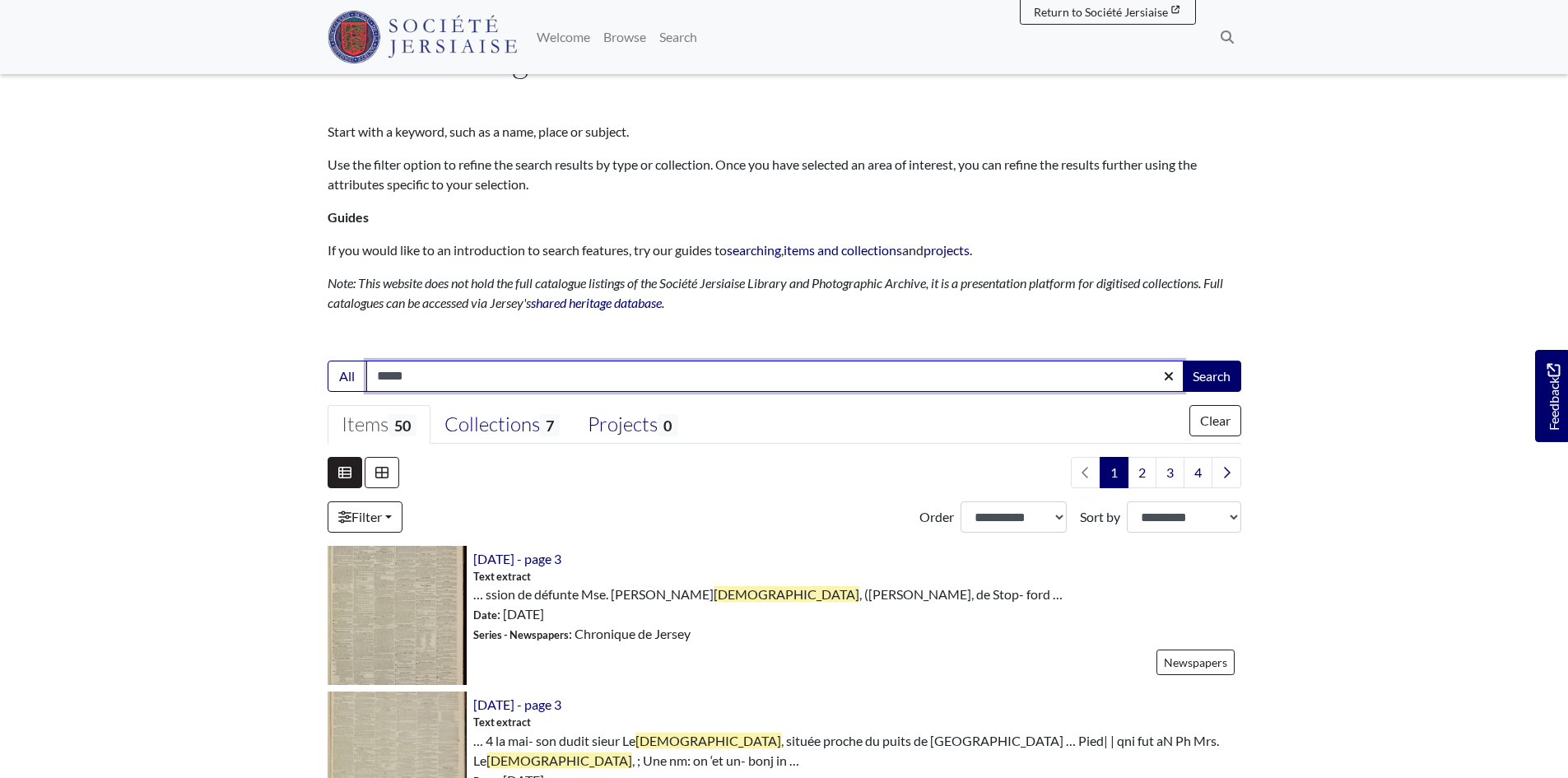
click at [517, 388] on input "*****" at bounding box center [775, 376] width 817 height 32
type input "**********"
click at [1182, 360] on button "Search" at bounding box center [1212, 376] width 60 height 32
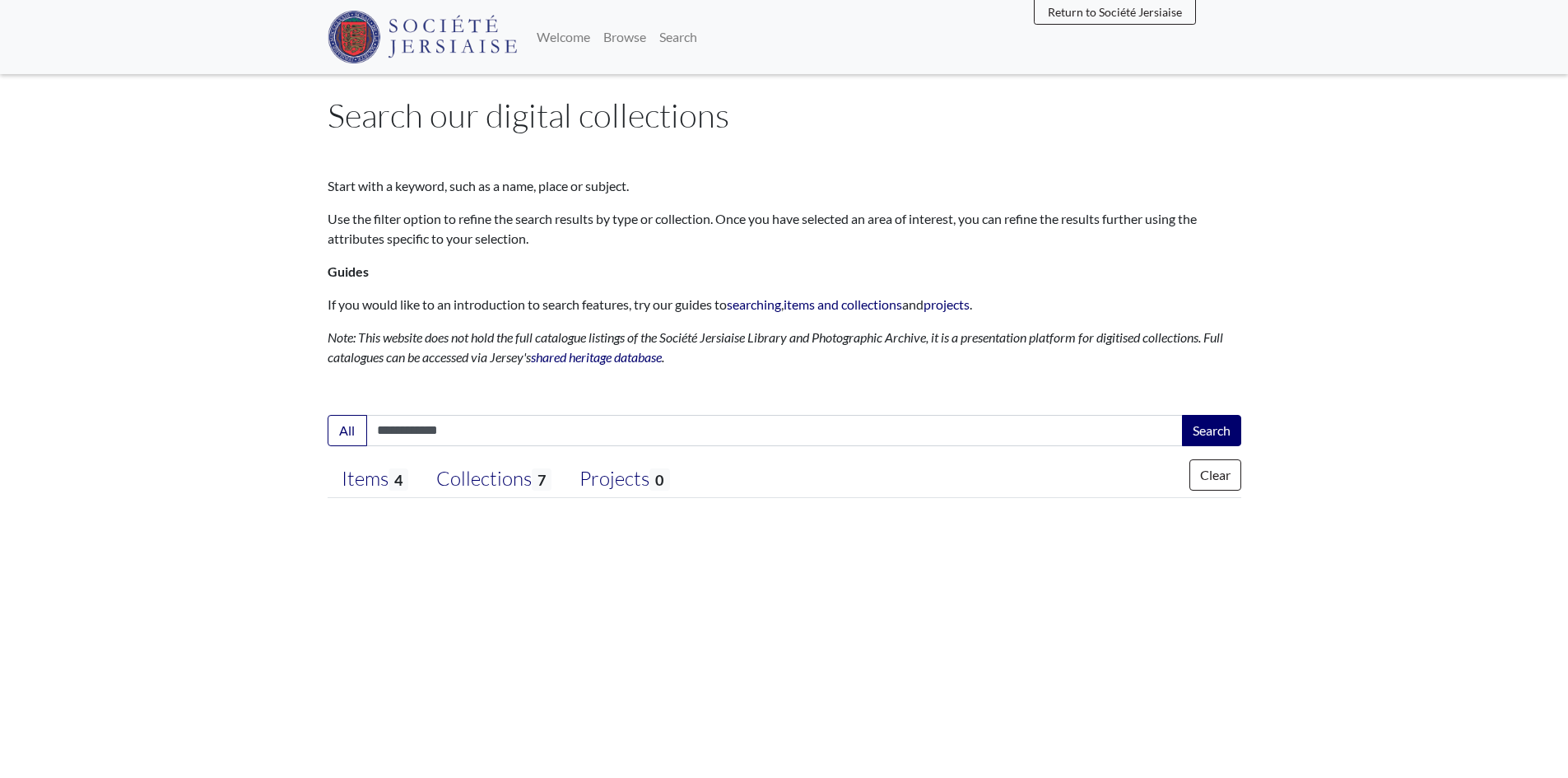
click at [1208, 376] on body "Menu" at bounding box center [784, 389] width 1568 height 778
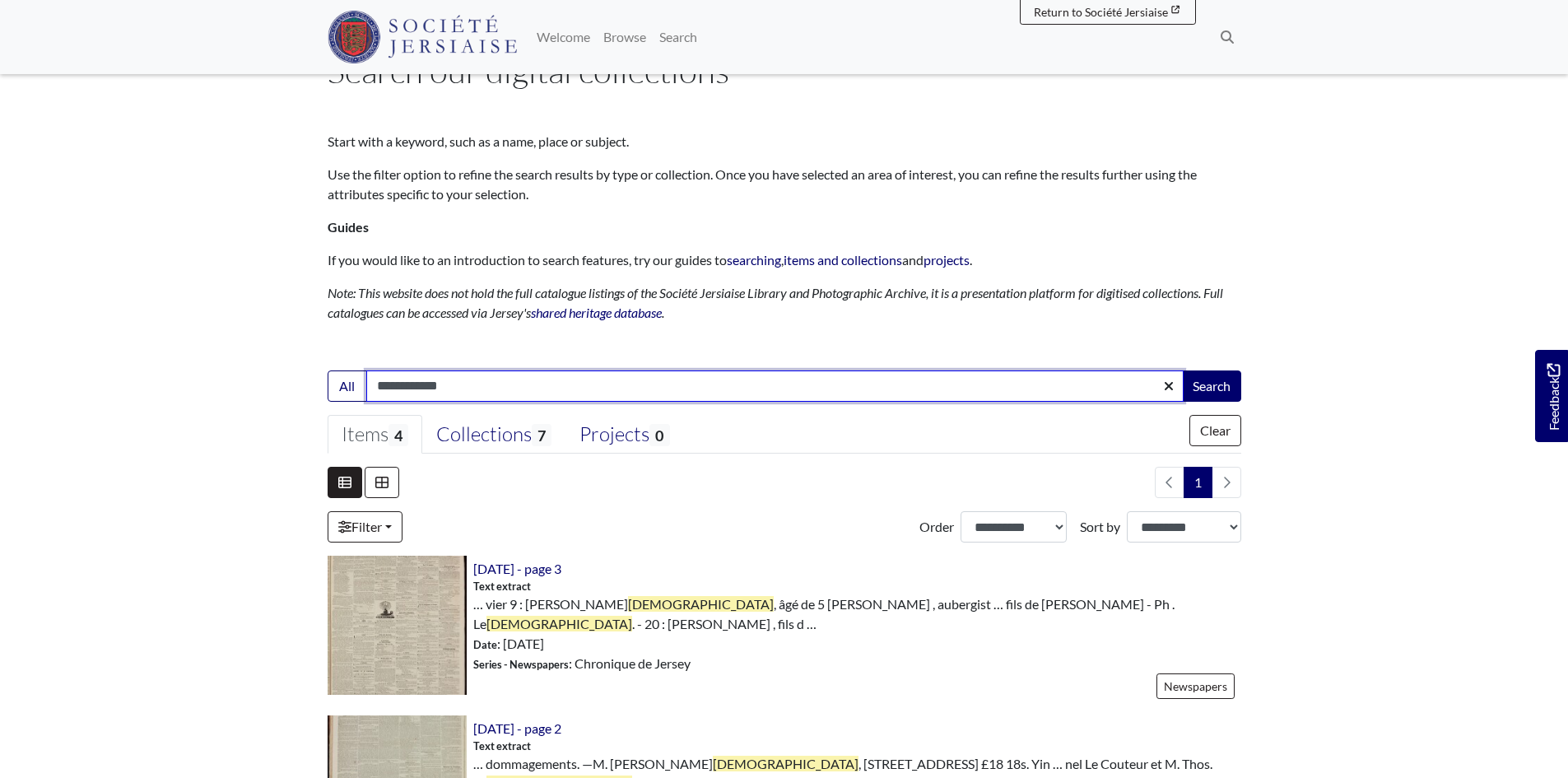
scroll to position [165, 0]
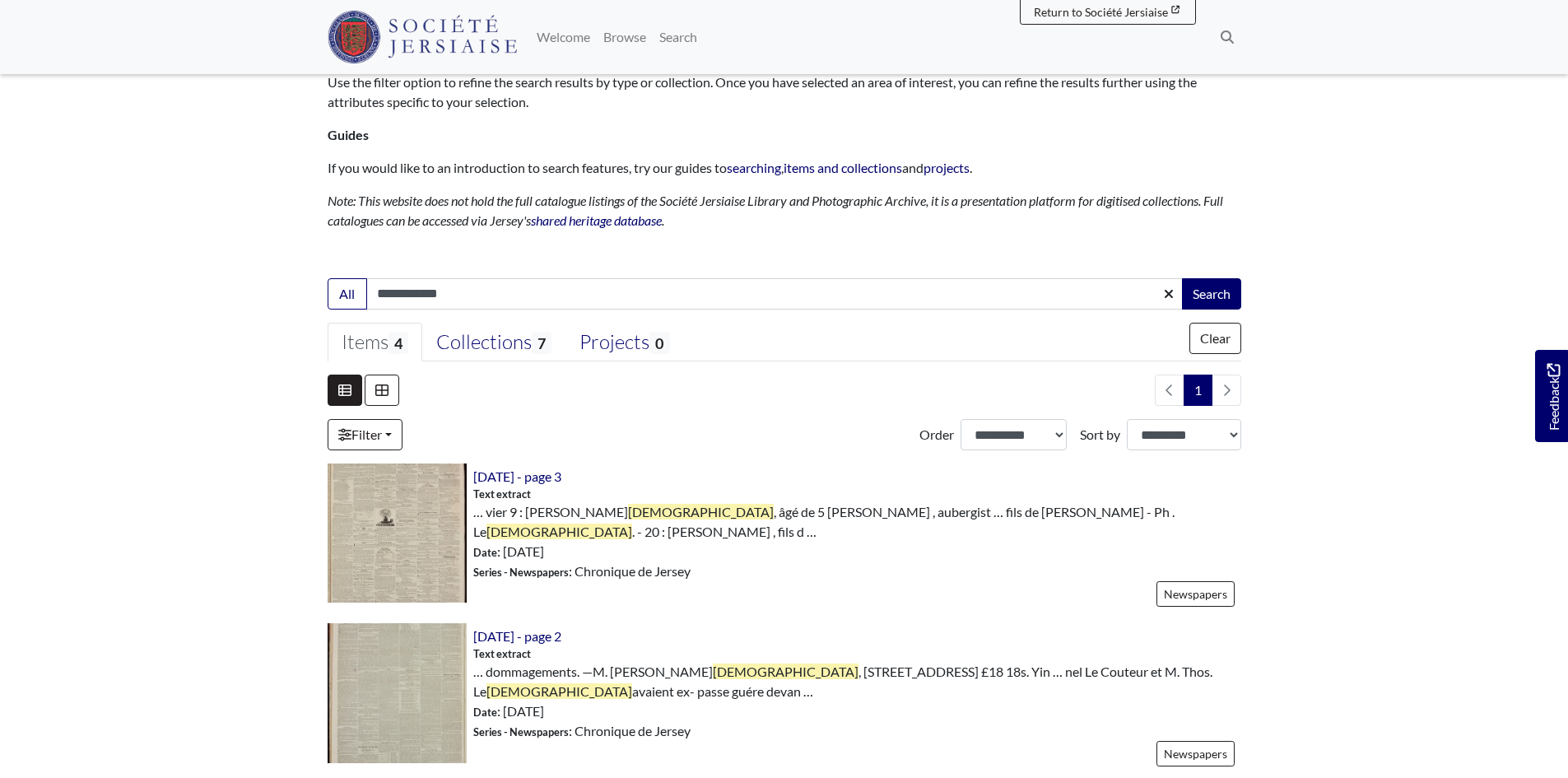
click at [1371, 609] on body "Menu" at bounding box center [784, 628] width 1568 height 1587
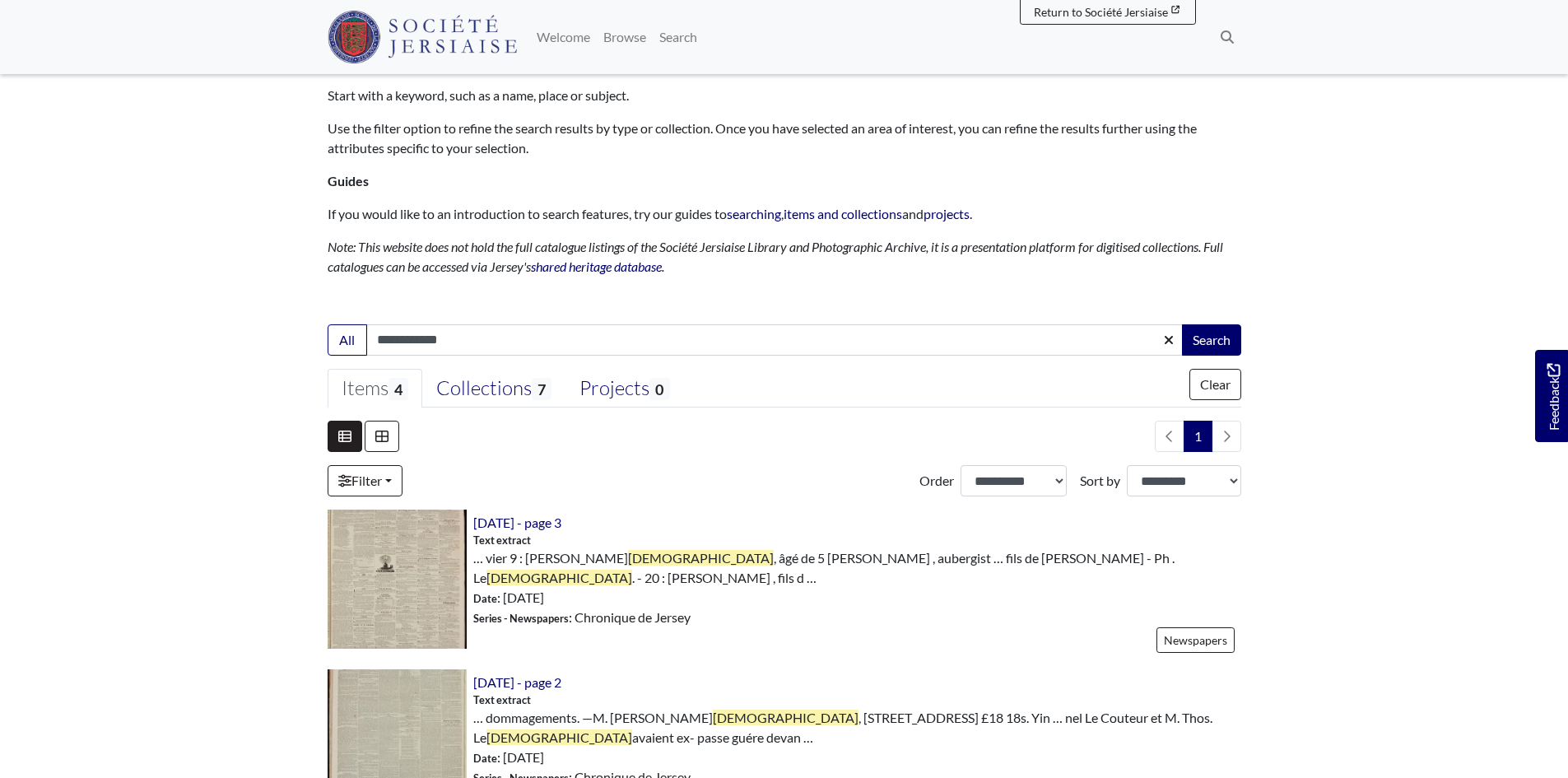
scroll to position [0, 0]
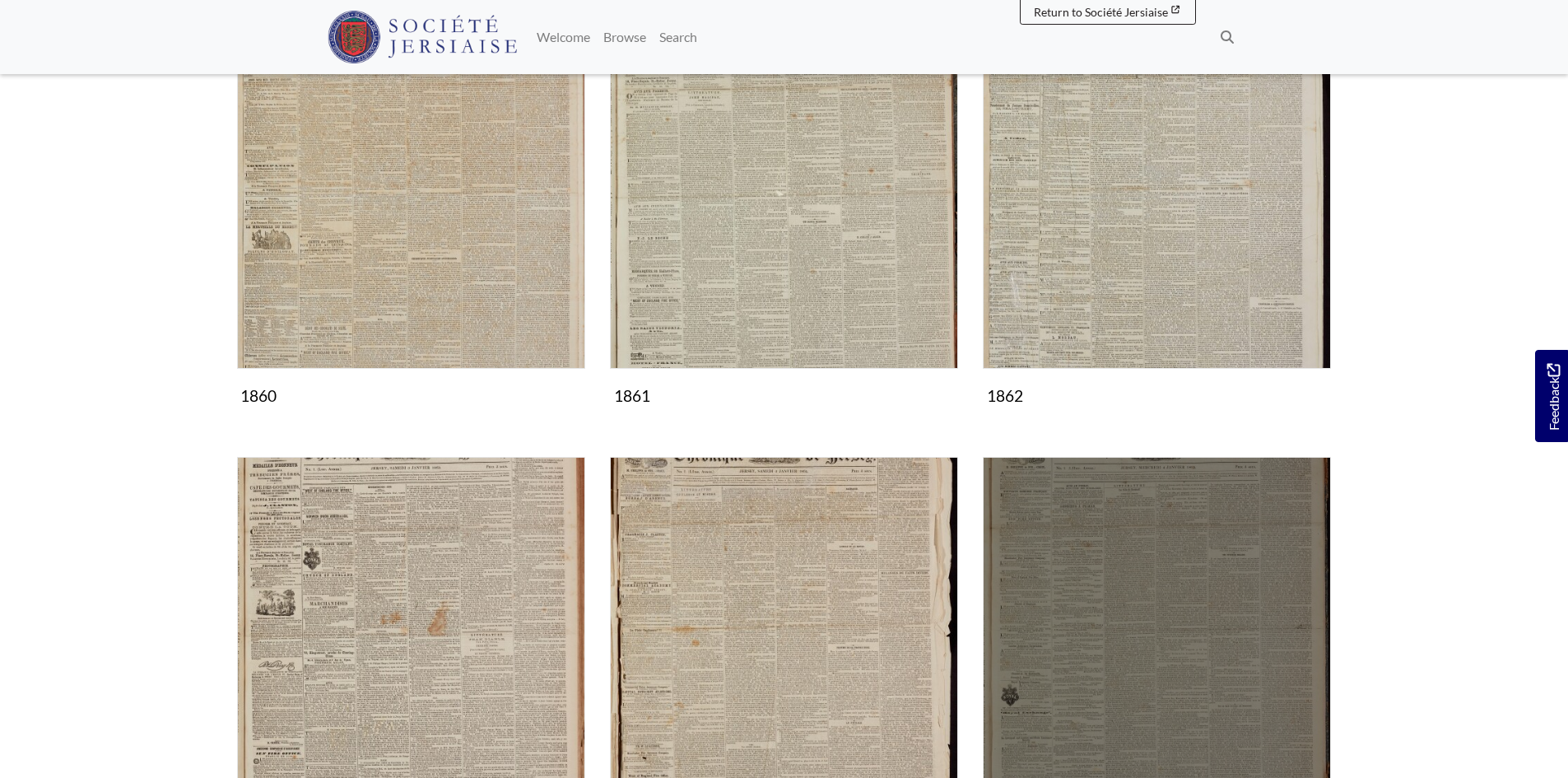
scroll to position [659, 0]
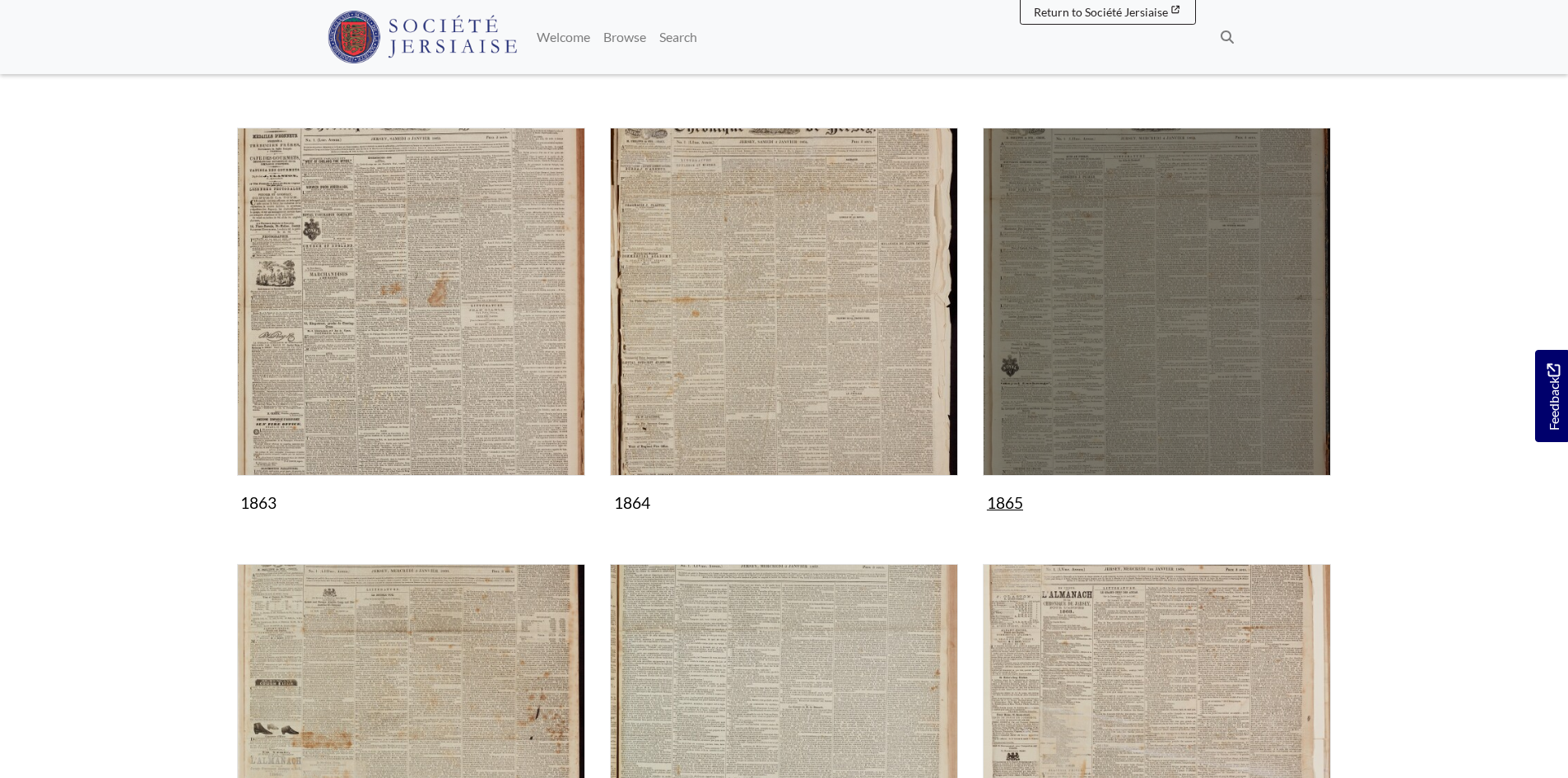
click at [1180, 376] on img "Subcollection" at bounding box center [1157, 301] width 348 height 348
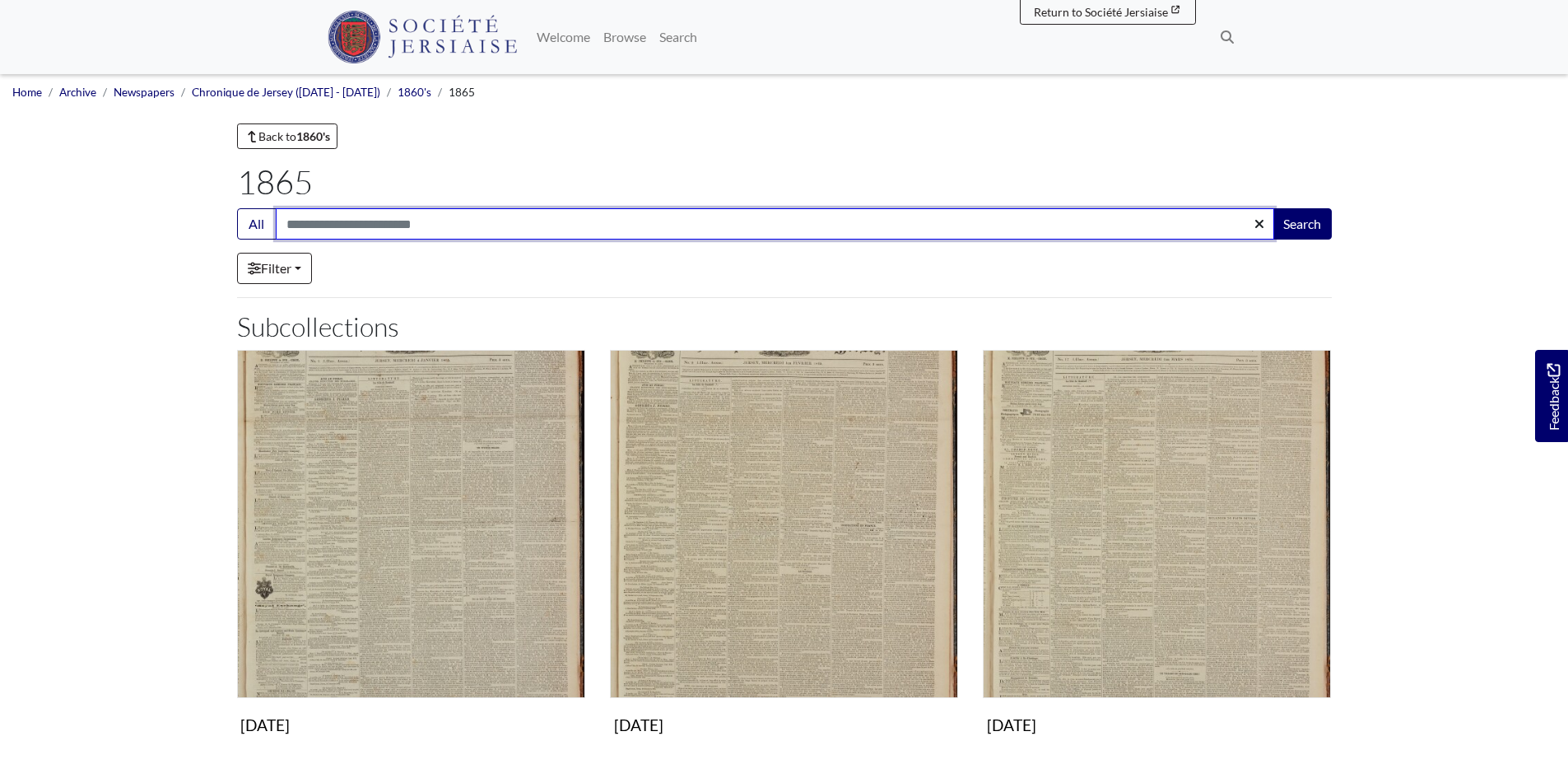
click at [324, 225] on input "Search:" at bounding box center [774, 224] width 999 height 32
type input "*****"
click at [1272, 208] on button "Search" at bounding box center [1302, 224] width 60 height 32
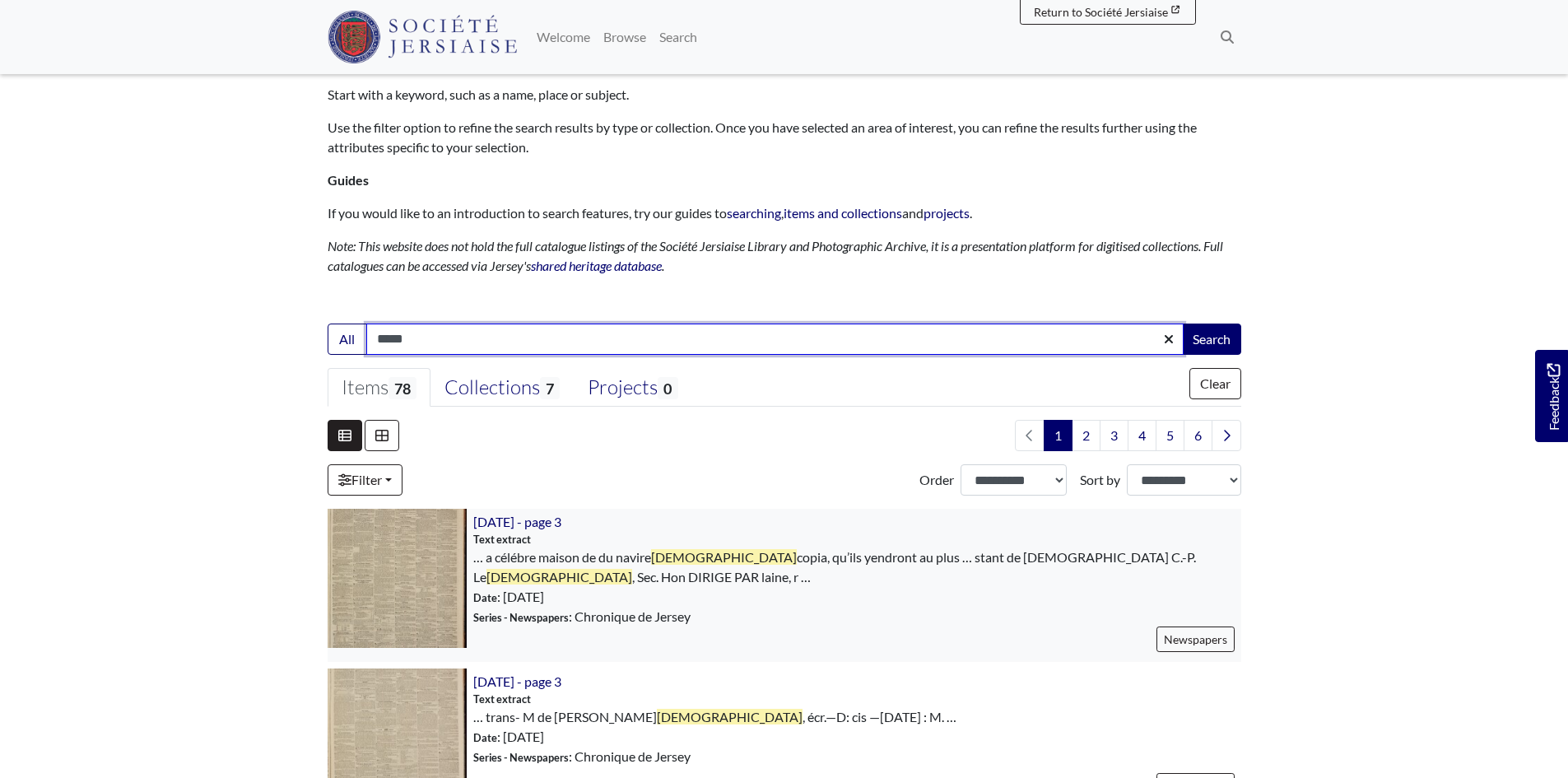
scroll to position [247, 0]
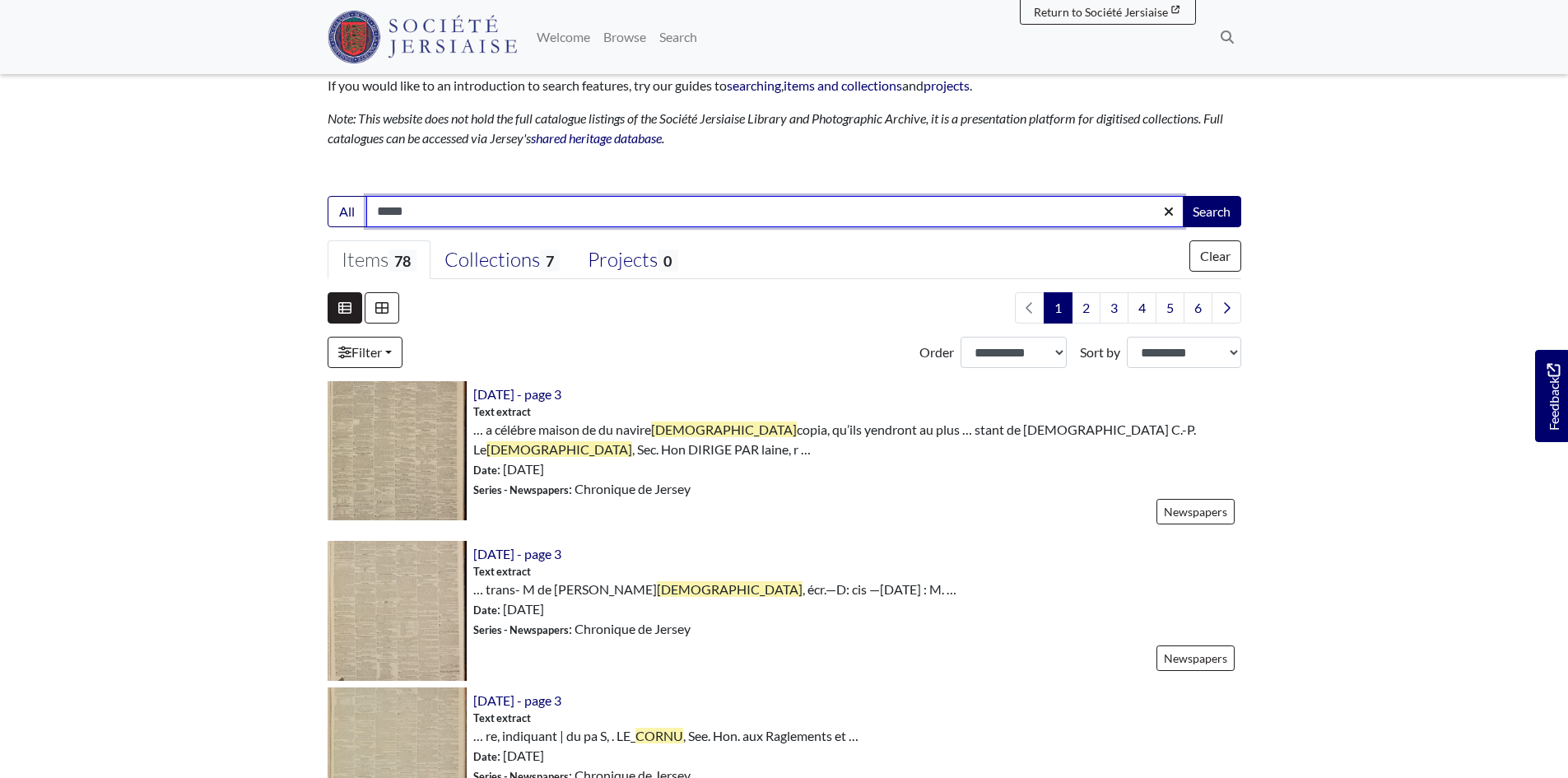
drag, startPoint x: 429, startPoint y: 213, endPoint x: 419, endPoint y: 209, distance: 10.8
click at [430, 213] on input "*****" at bounding box center [775, 211] width 817 height 32
type input "**********"
click at [1182, 196] on button "Search" at bounding box center [1212, 211] width 60 height 32
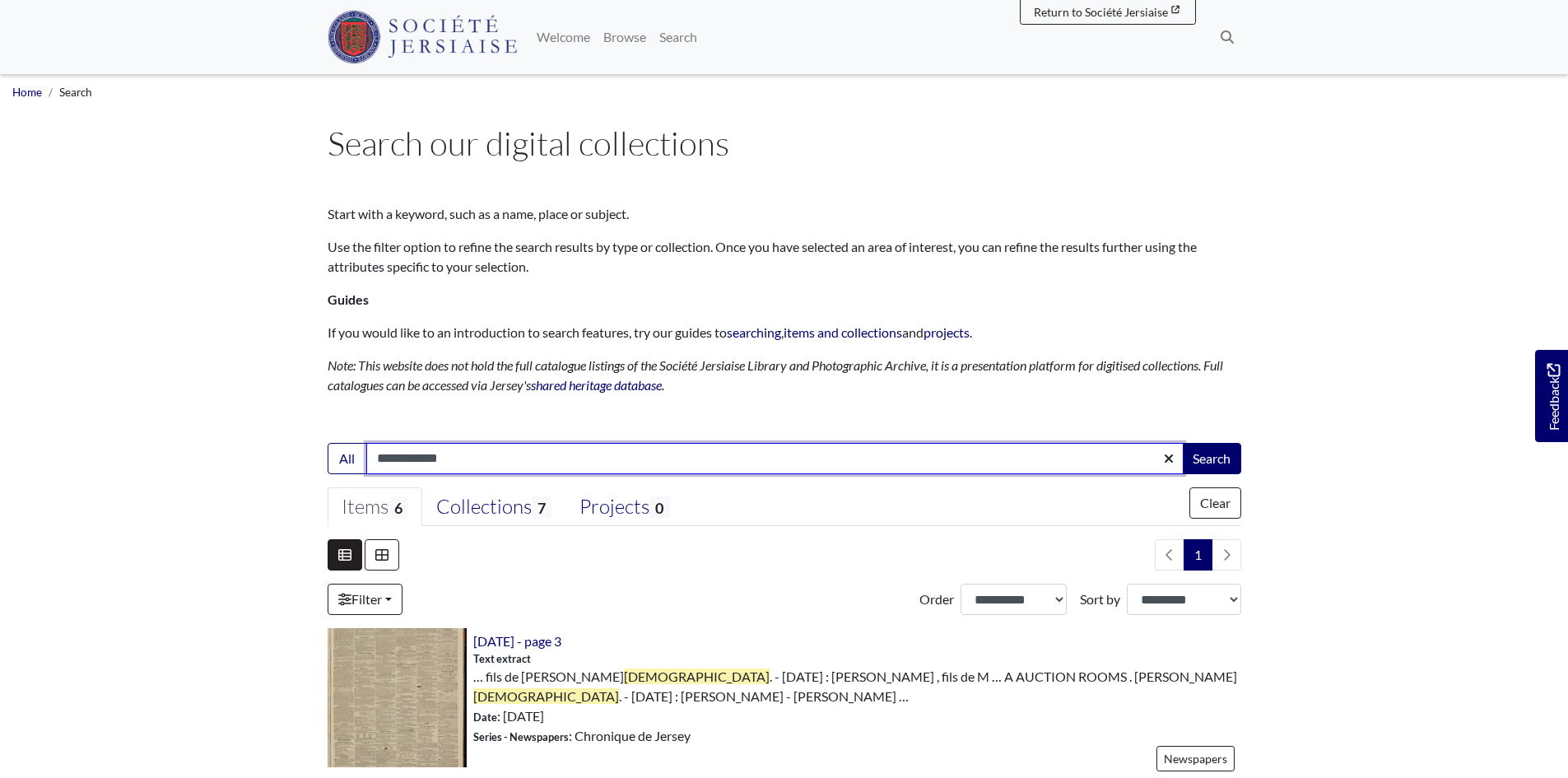
drag, startPoint x: 491, startPoint y: 448, endPoint x: 0, endPoint y: 360, distance: 498.8
type input "********"
click at [1182, 443] on button "Search" at bounding box center [1212, 459] width 60 height 32
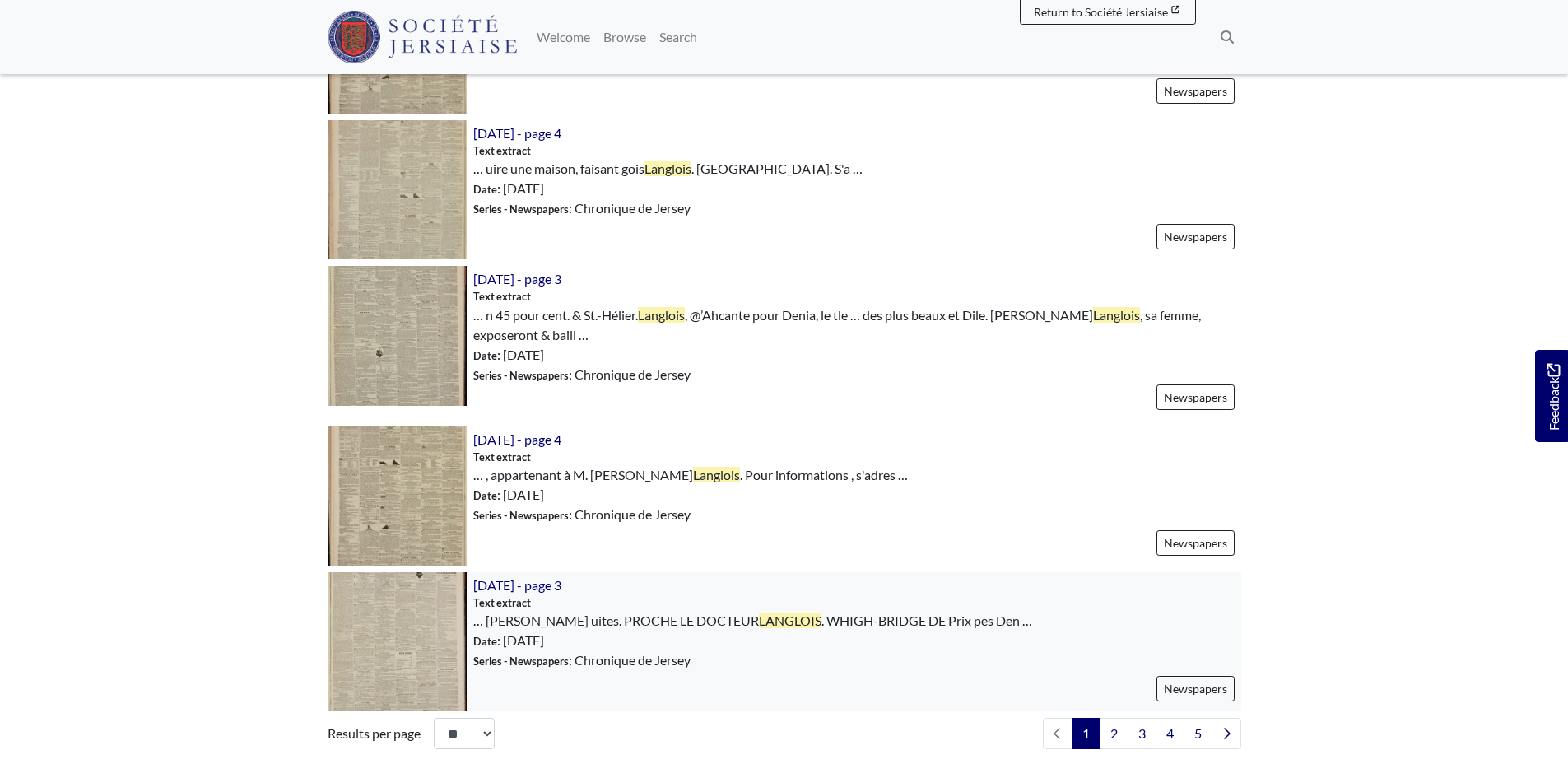
scroll to position [2223, 0]
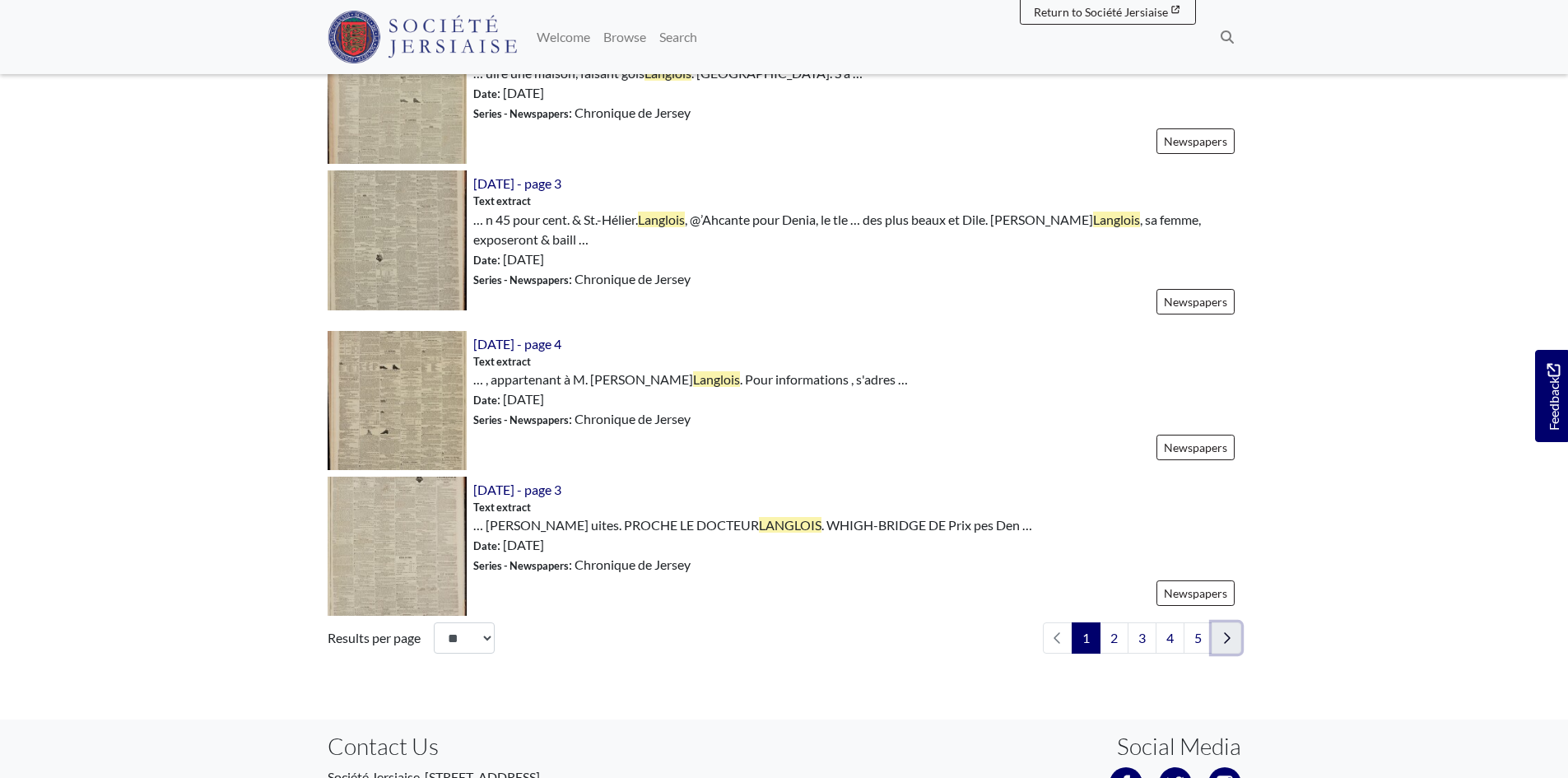
click at [1229, 634] on icon "Next page" at bounding box center [1226, 638] width 8 height 13
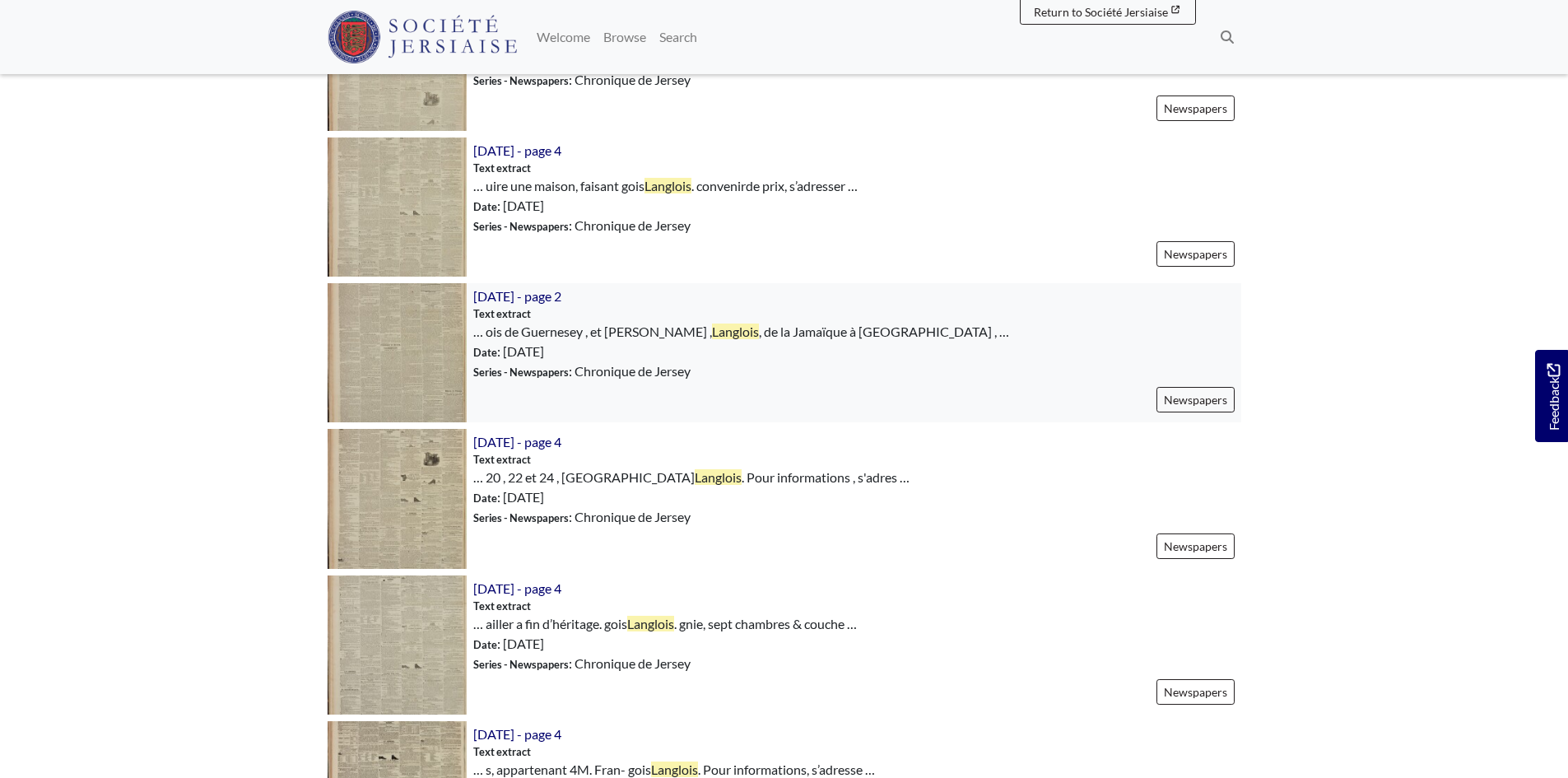
scroll to position [2141, 0]
